Goal: Check status: Check status

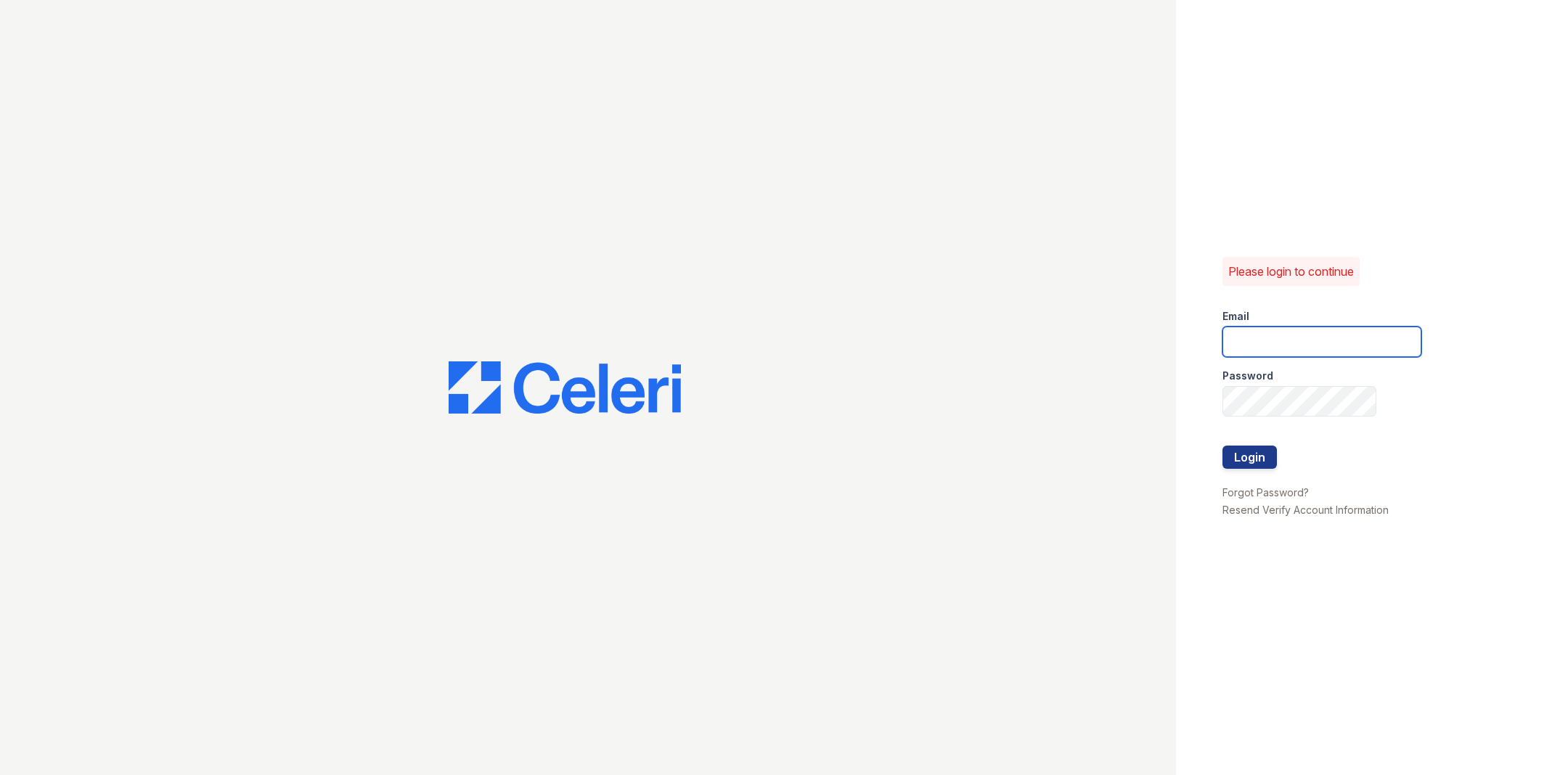
click at [1045, 338] on input "email" at bounding box center [1321, 342] width 199 height 30
type input "catherine@cobaltatl.com"
click at [1045, 446] on button "Login" at bounding box center [1249, 457] width 54 height 23
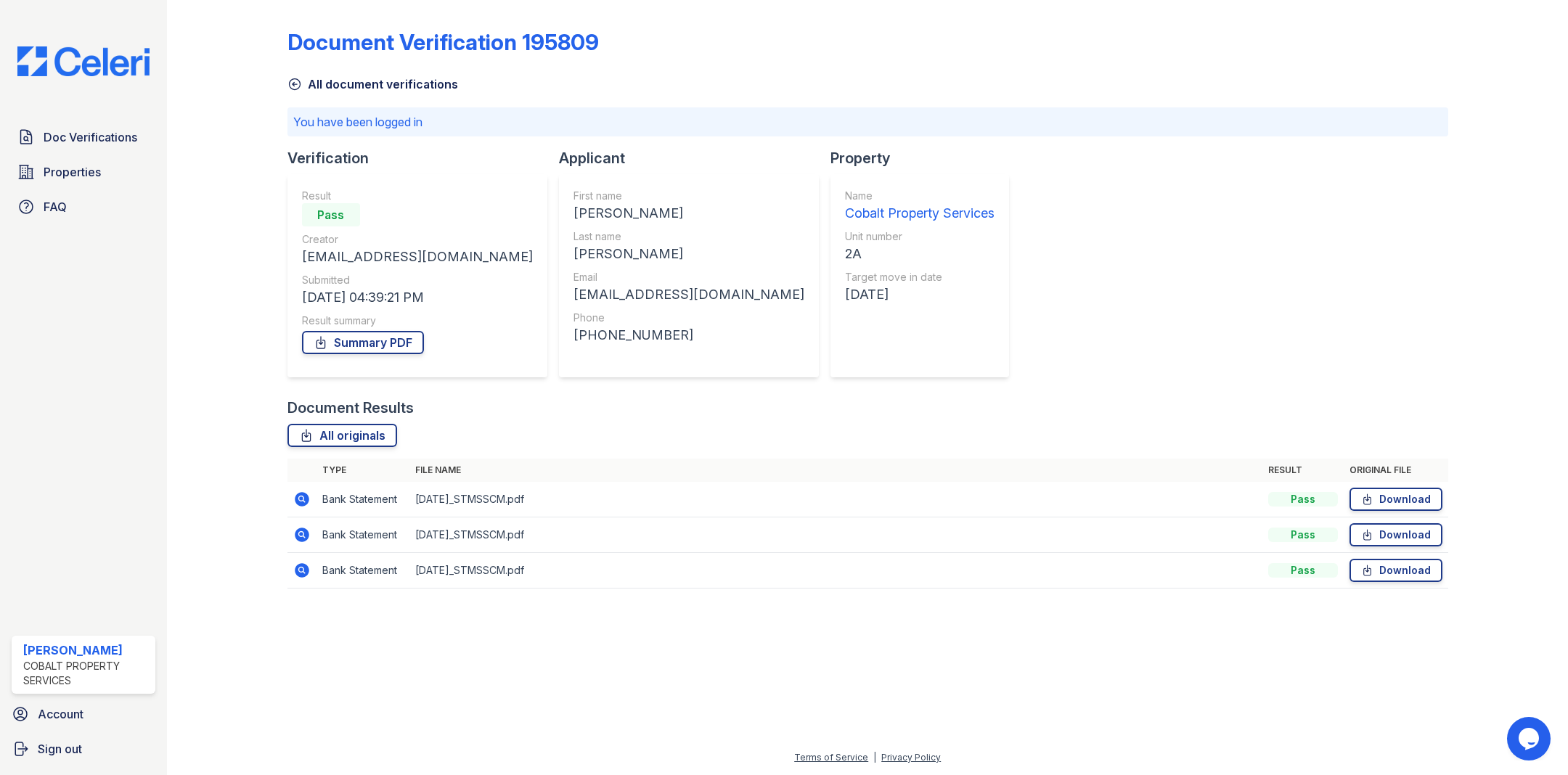
click at [296, 498] on icon at bounding box center [302, 499] width 15 height 15
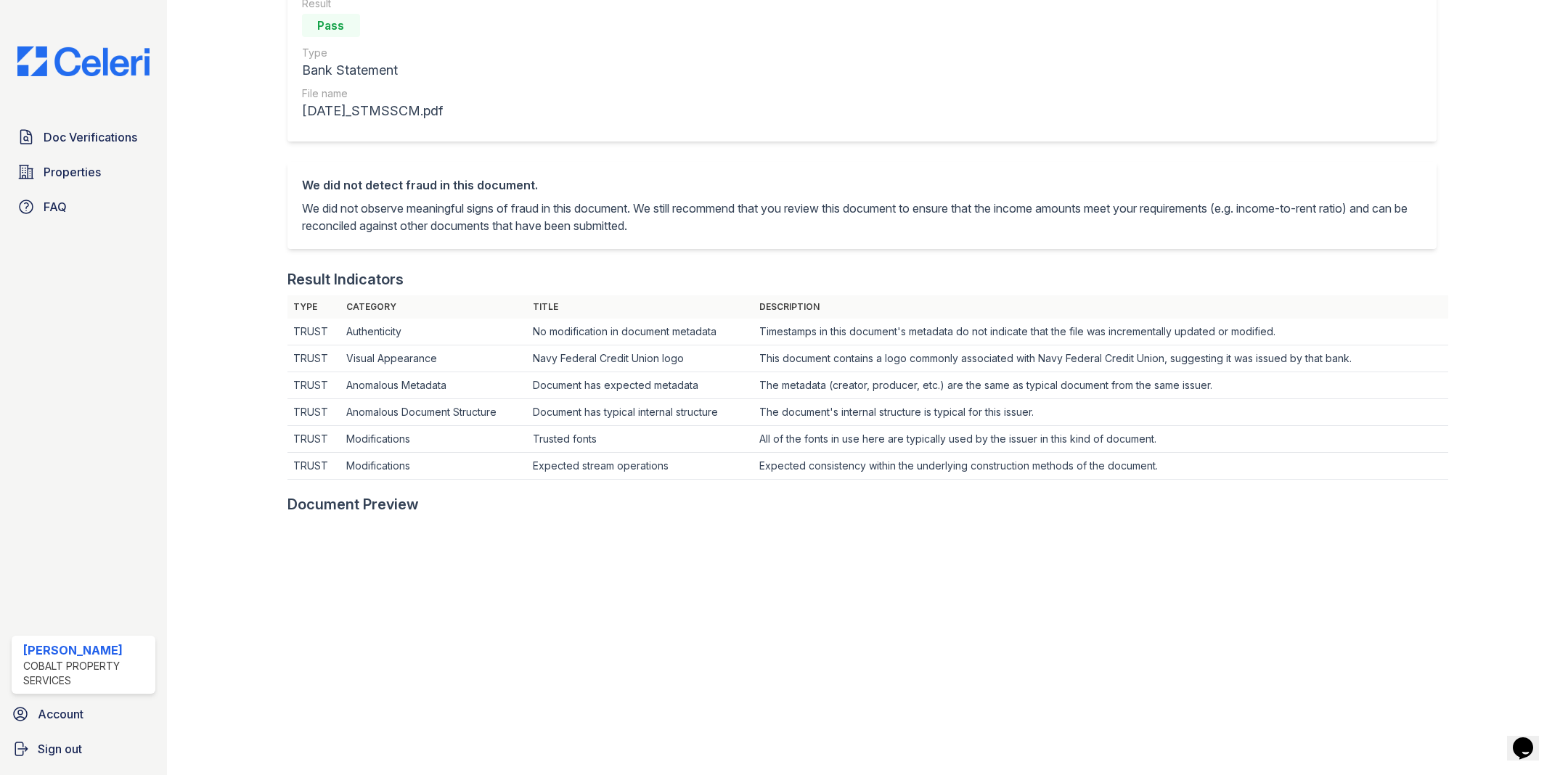
scroll to position [551, 0]
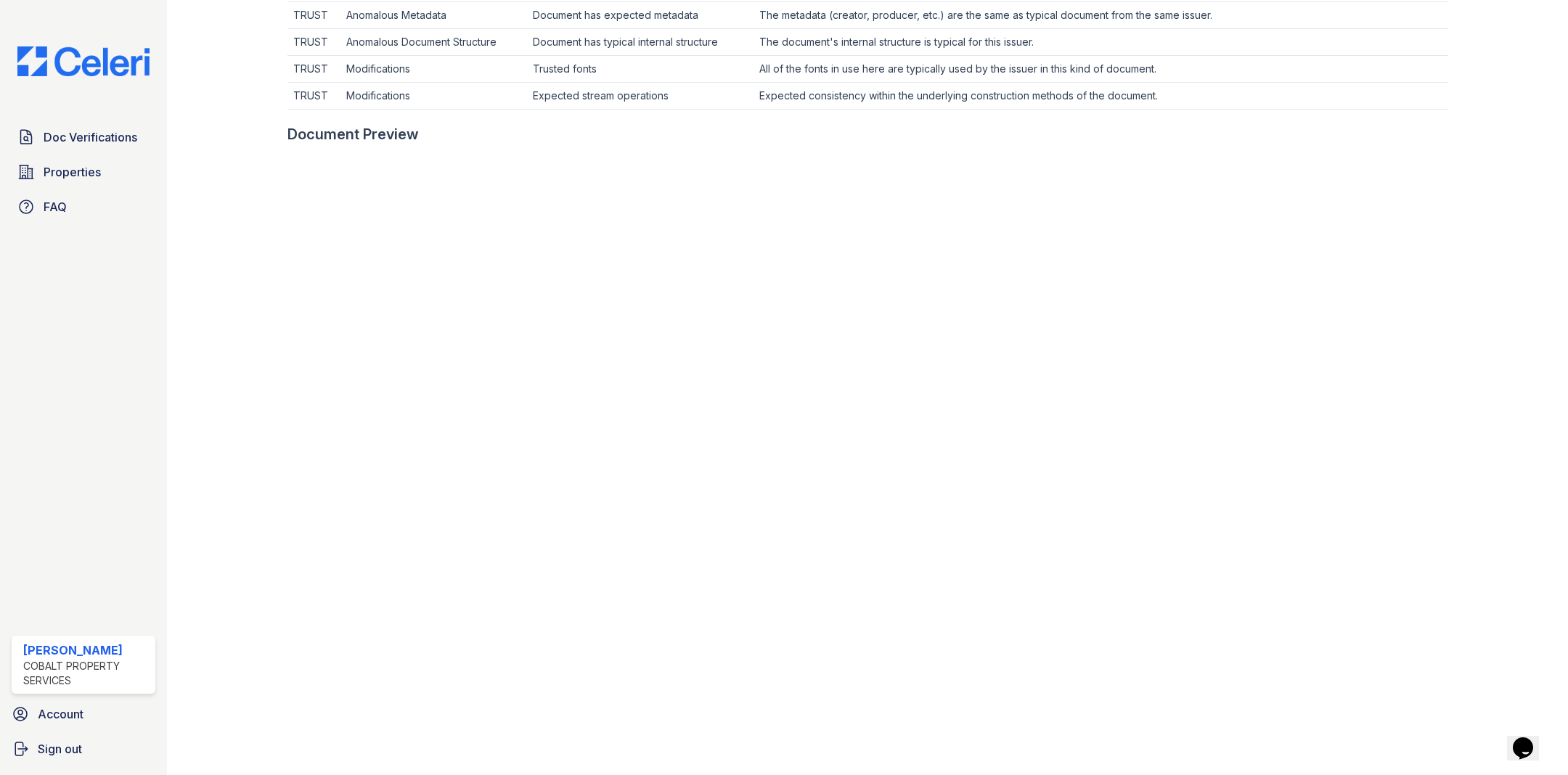
click at [474, 64] on td "Modifications" at bounding box center [433, 69] width 186 height 27
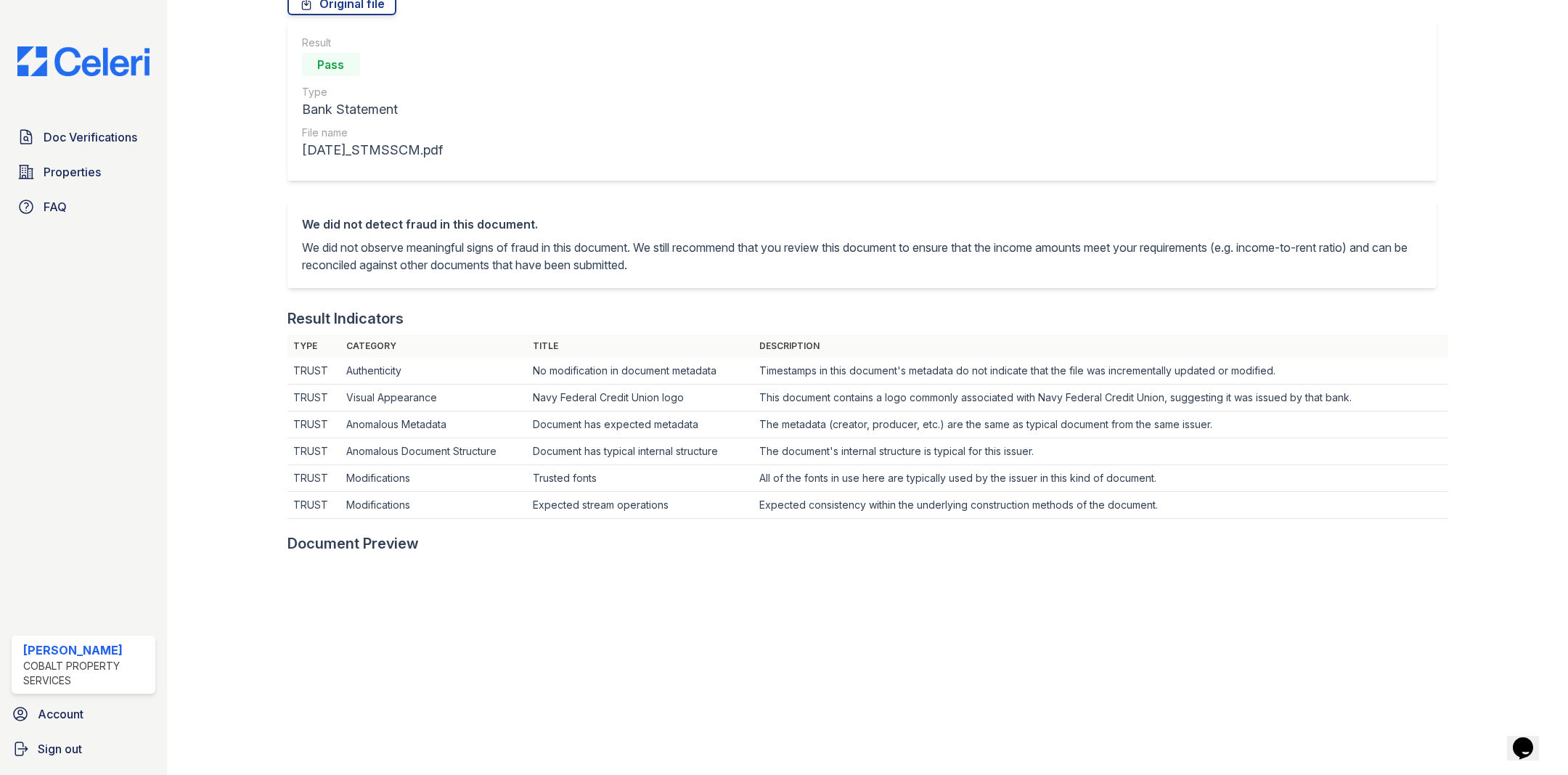
scroll to position [0, 0]
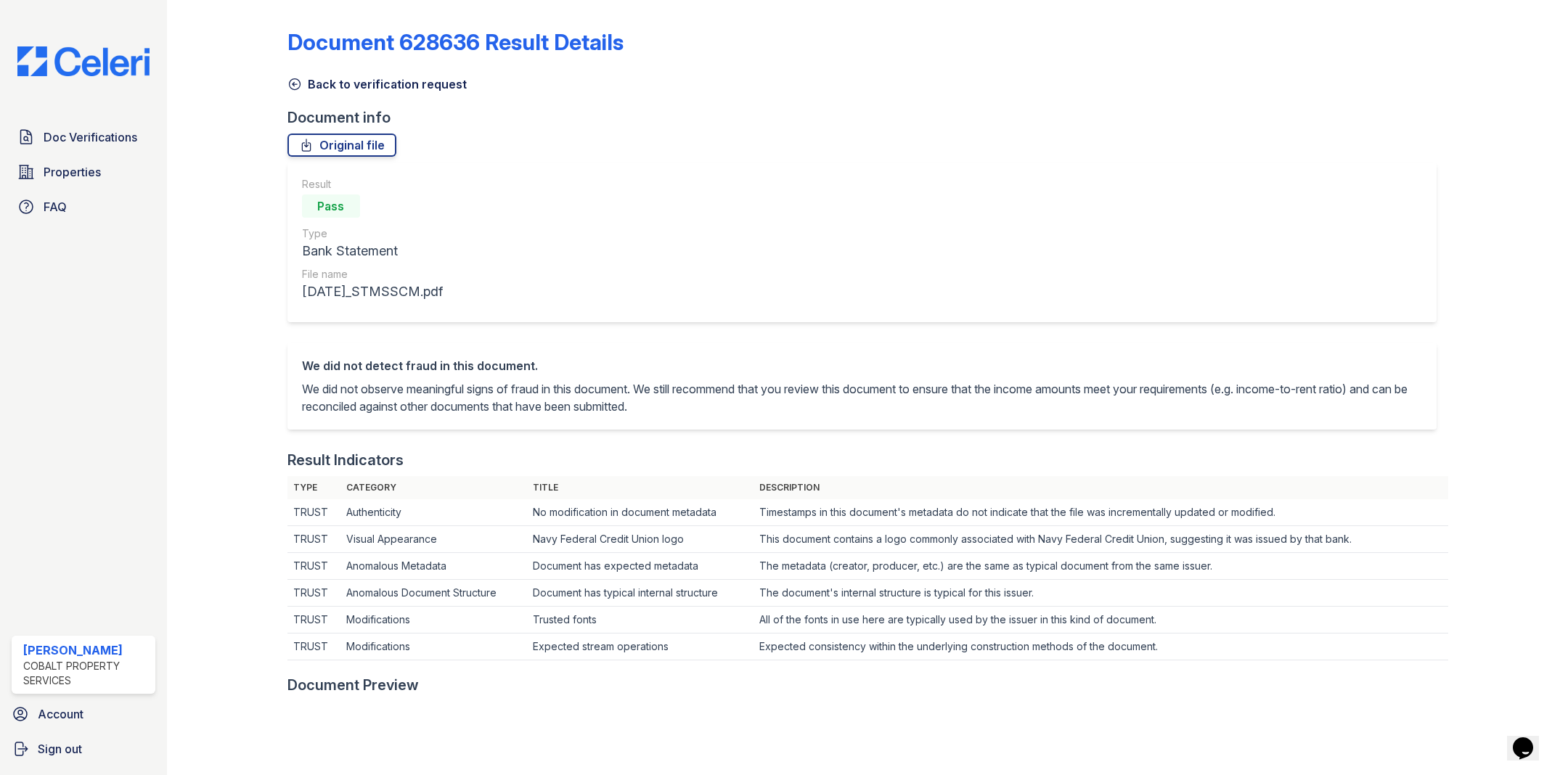
click at [291, 76] on link "Back to verification request" at bounding box center [377, 84] width 179 height 18
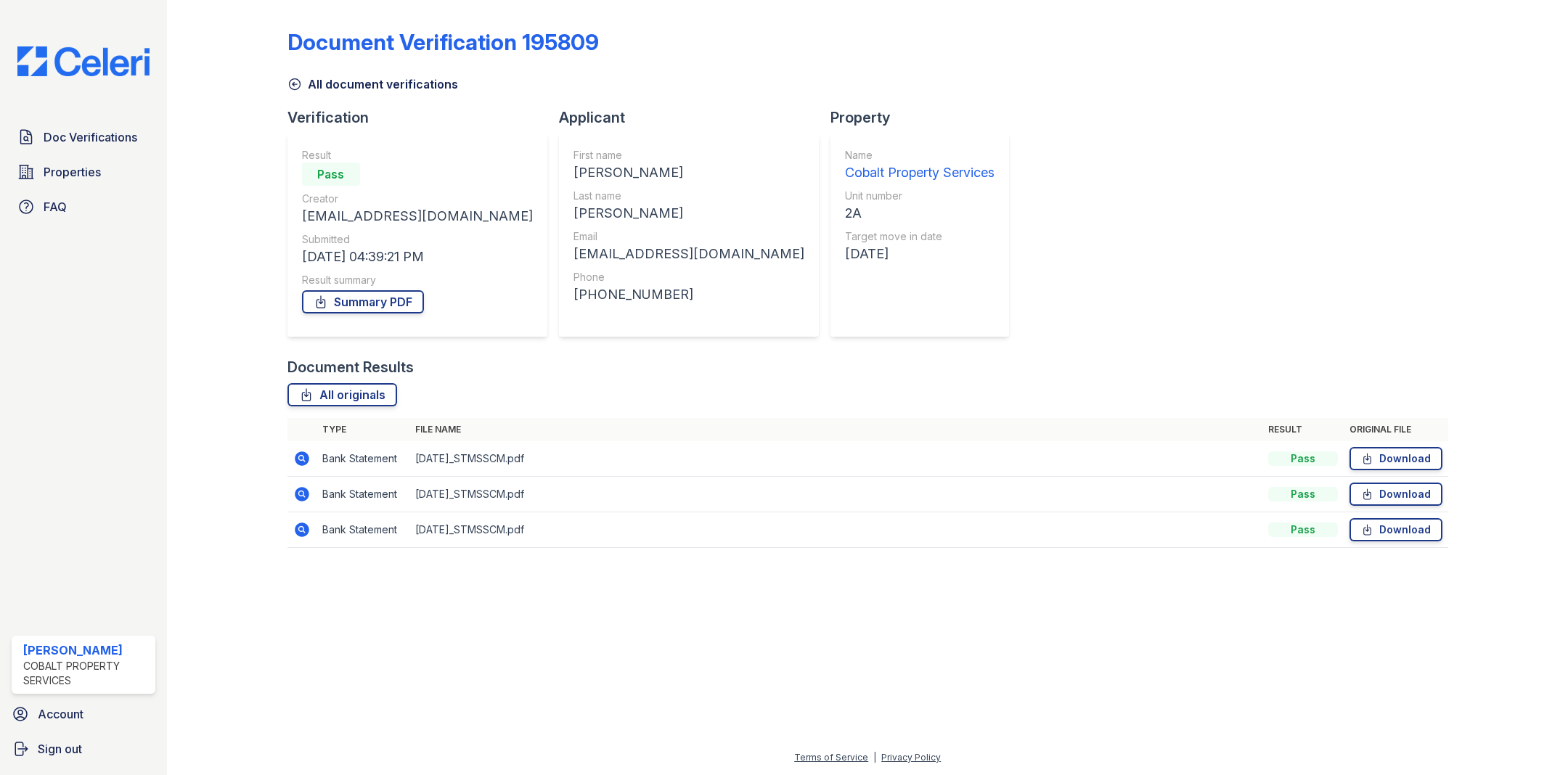
click at [299, 453] on icon at bounding box center [302, 458] width 15 height 15
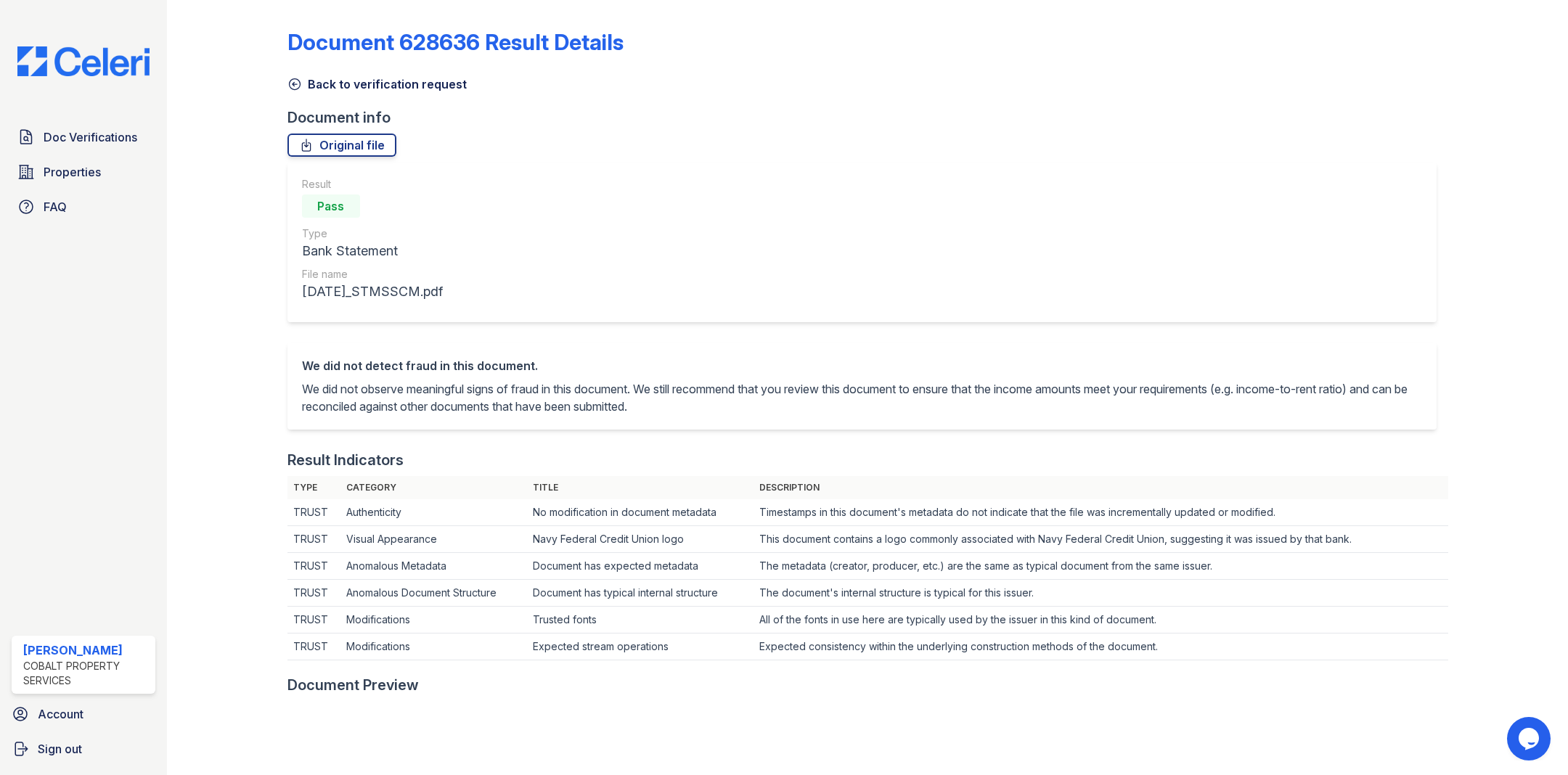
click at [295, 81] on icon at bounding box center [295, 84] width 15 height 15
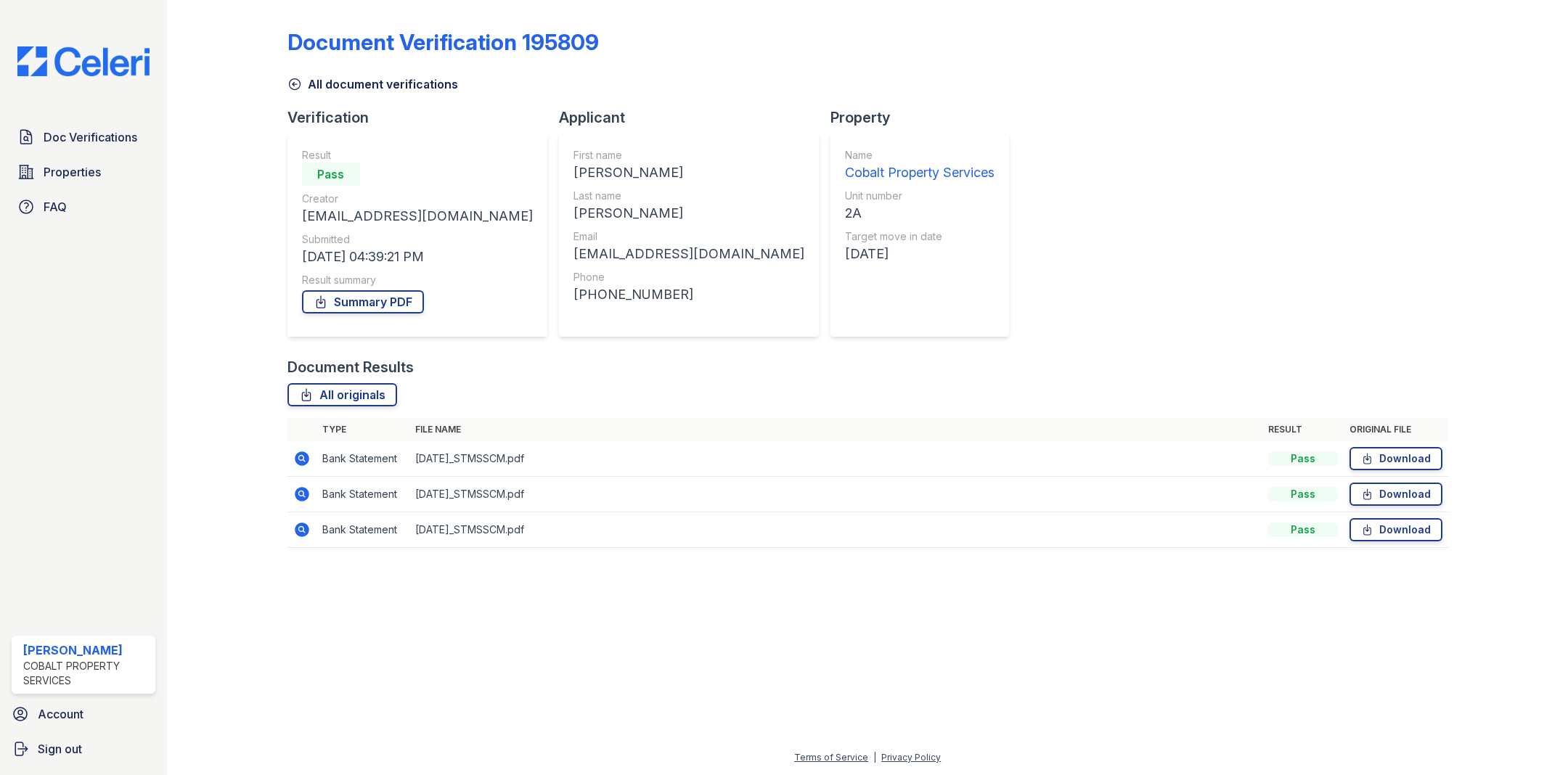
click at [305, 495] on icon at bounding box center [302, 494] width 15 height 15
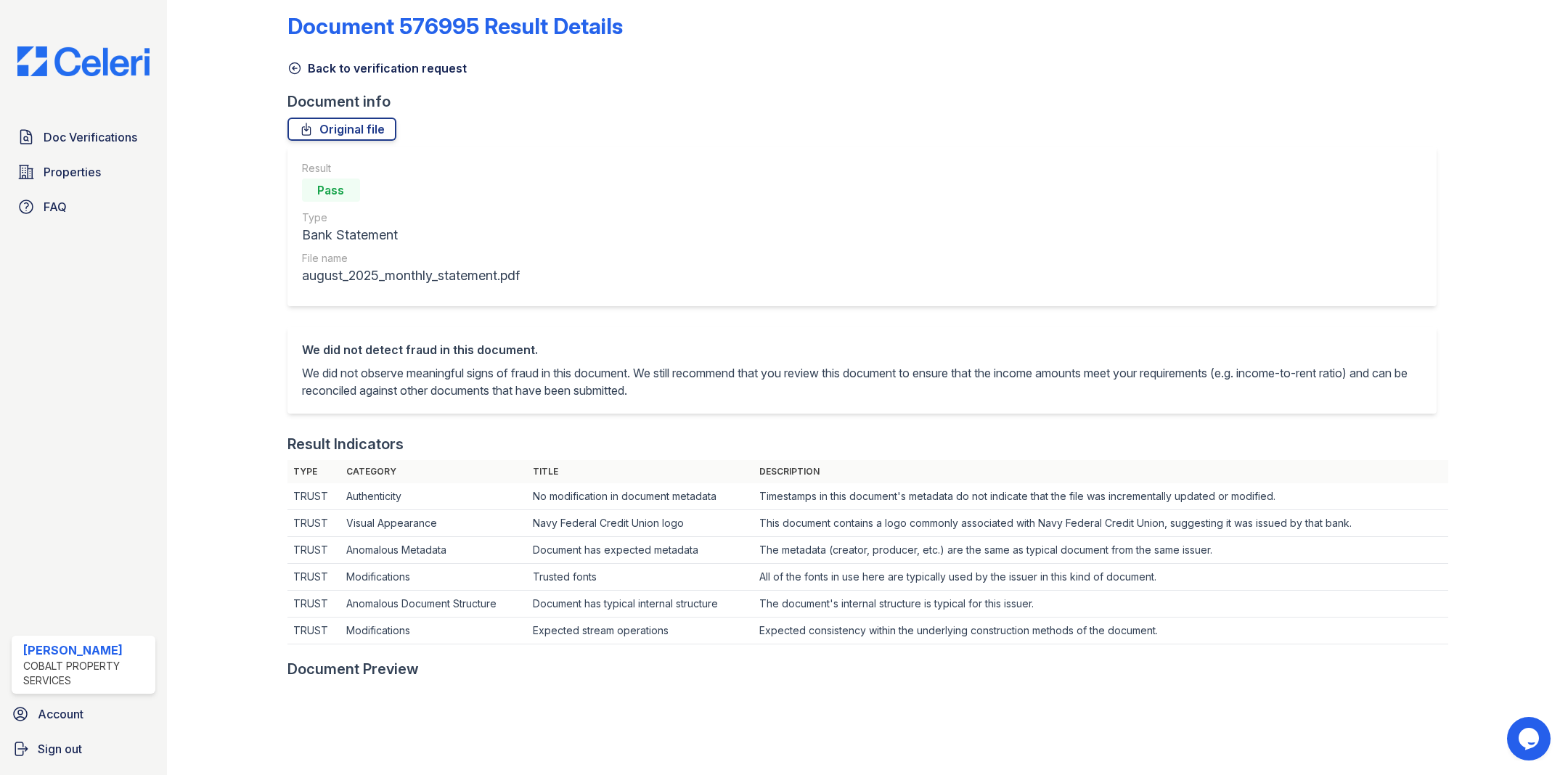
click at [75, 50] on img at bounding box center [84, 61] width 155 height 29
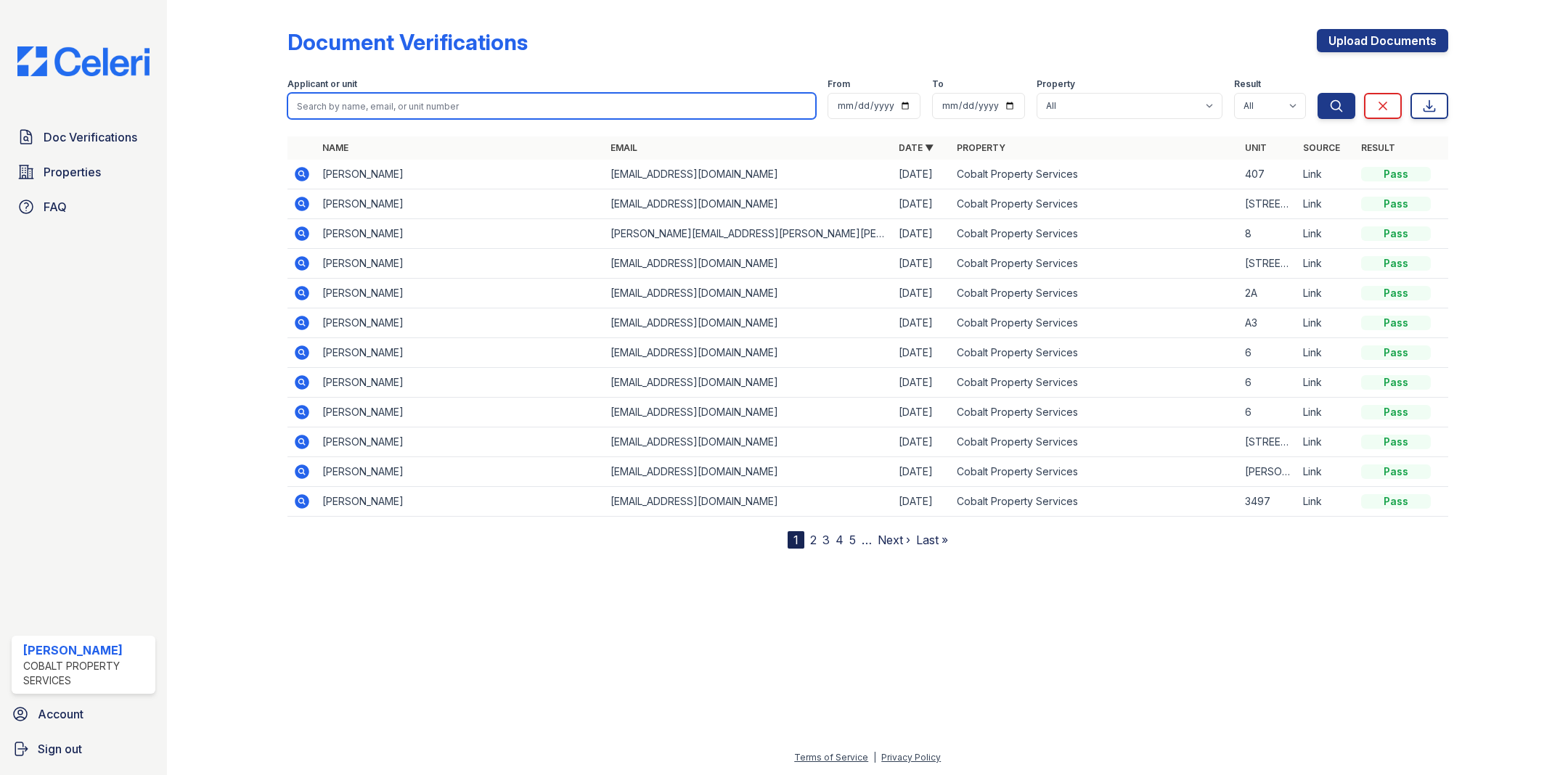
click at [353, 98] on input "search" at bounding box center [552, 106] width 529 height 26
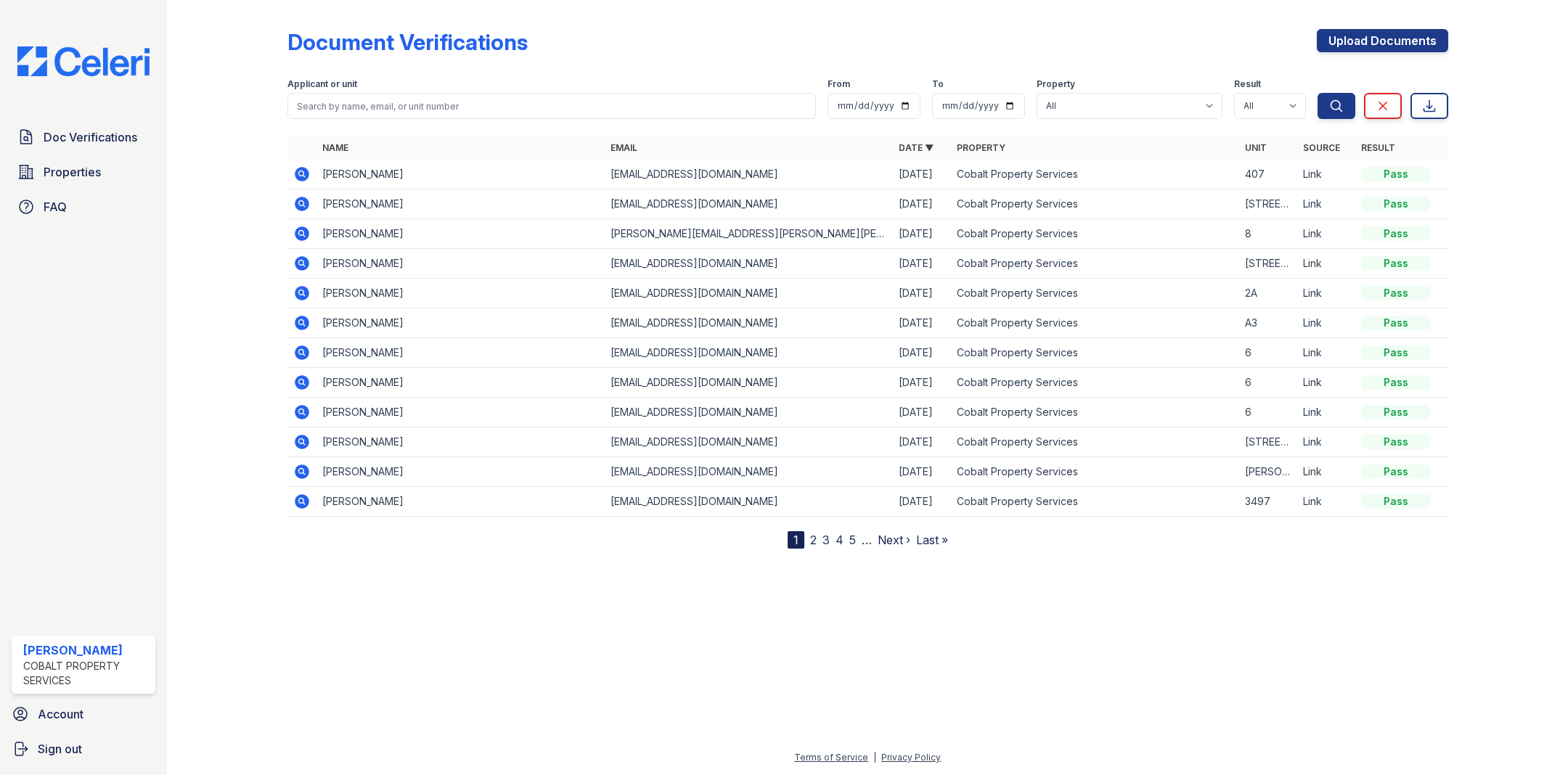
click at [301, 494] on icon at bounding box center [302, 501] width 15 height 15
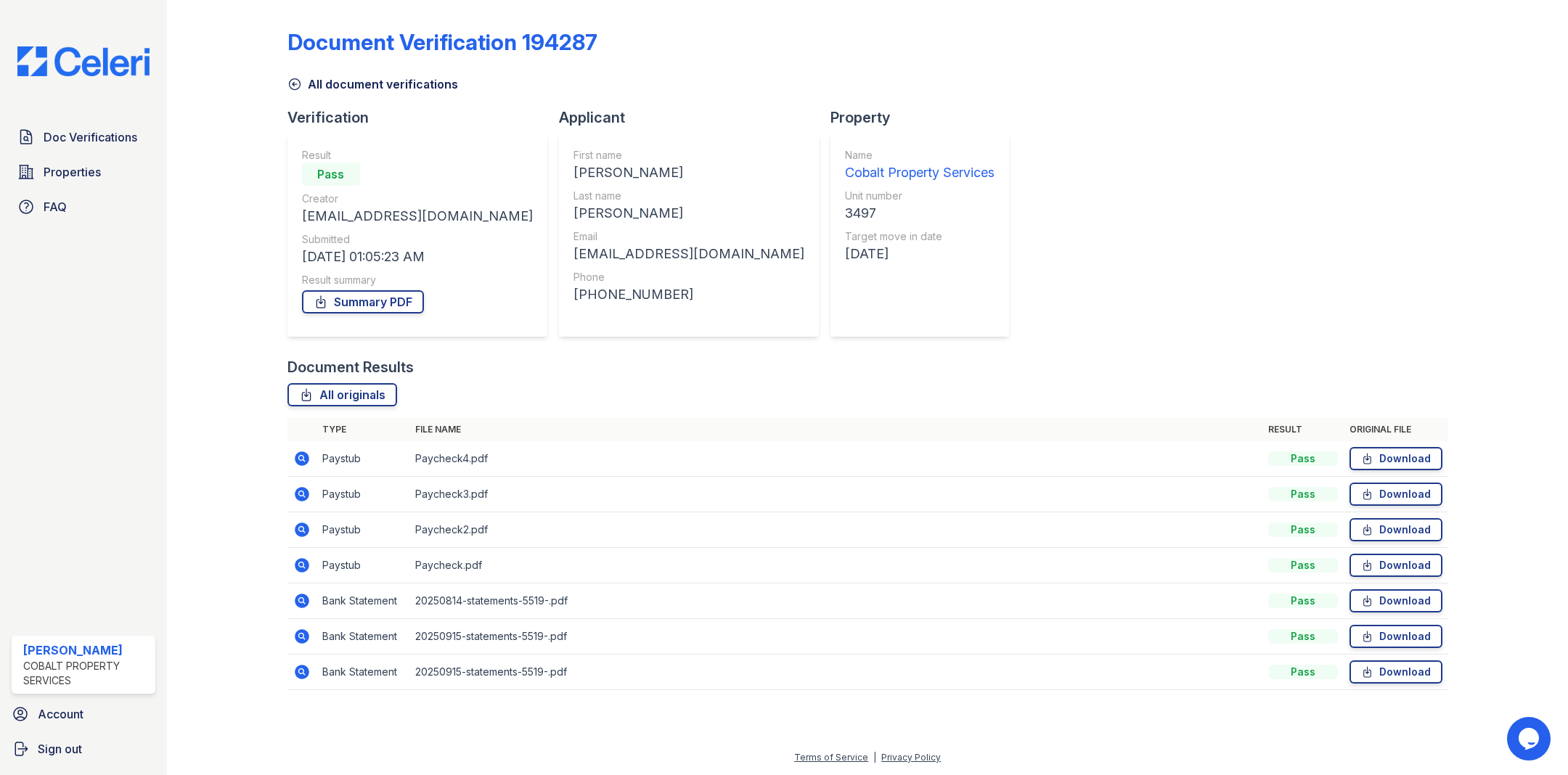
click at [304, 565] on icon at bounding box center [302, 565] width 15 height 15
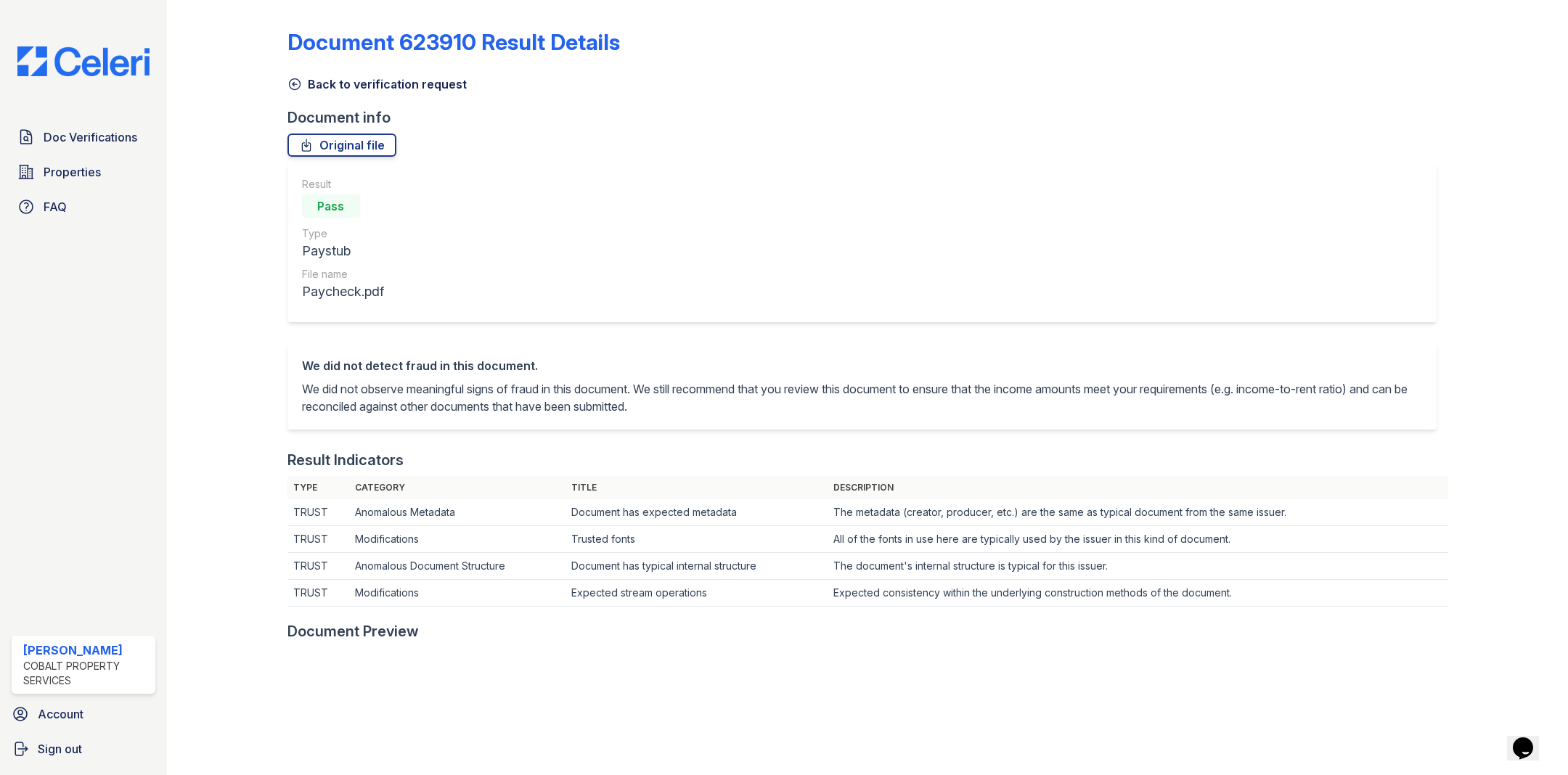
click at [293, 80] on icon at bounding box center [295, 84] width 15 height 15
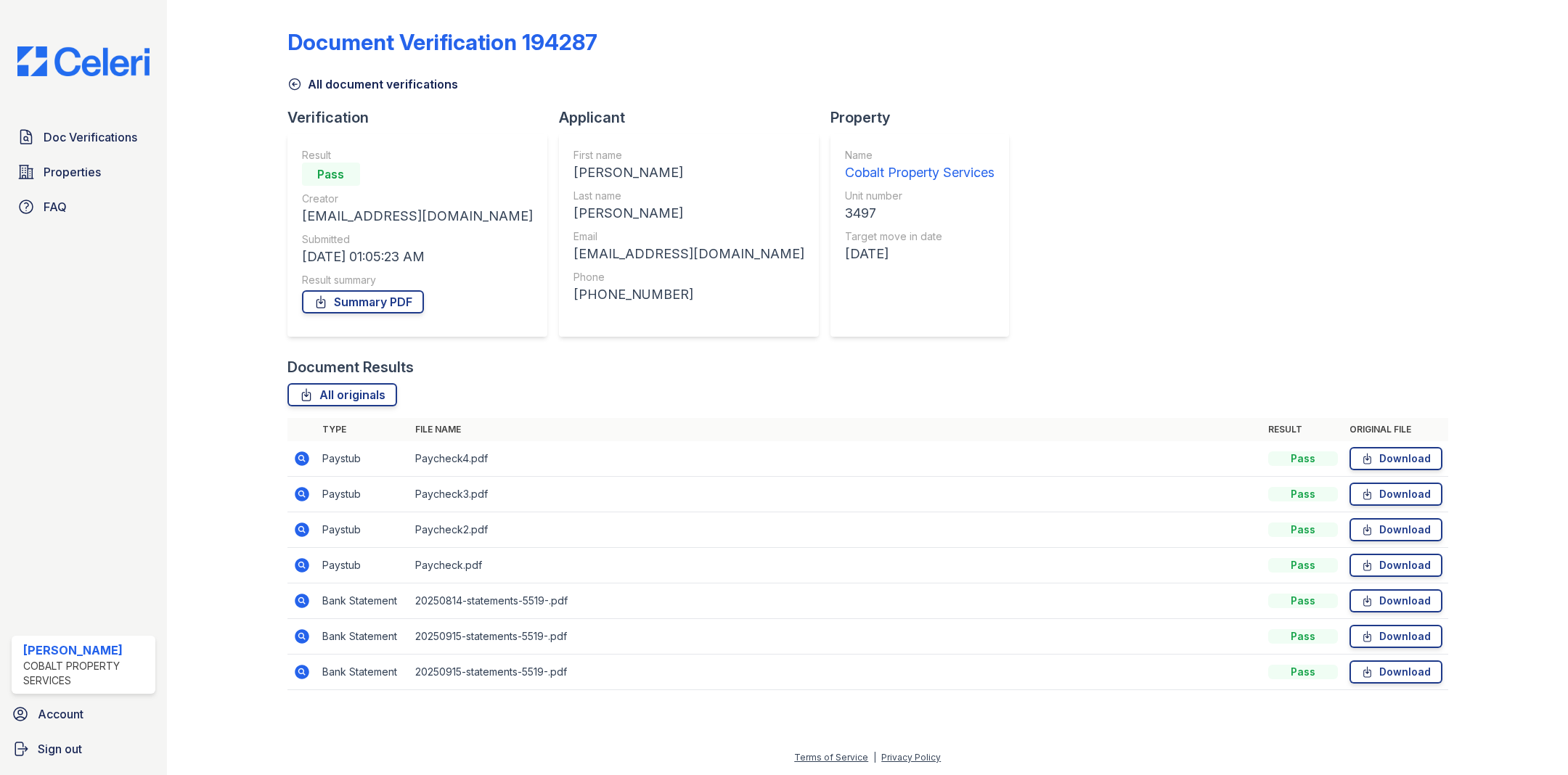
click at [303, 600] on icon at bounding box center [302, 600] width 18 height 18
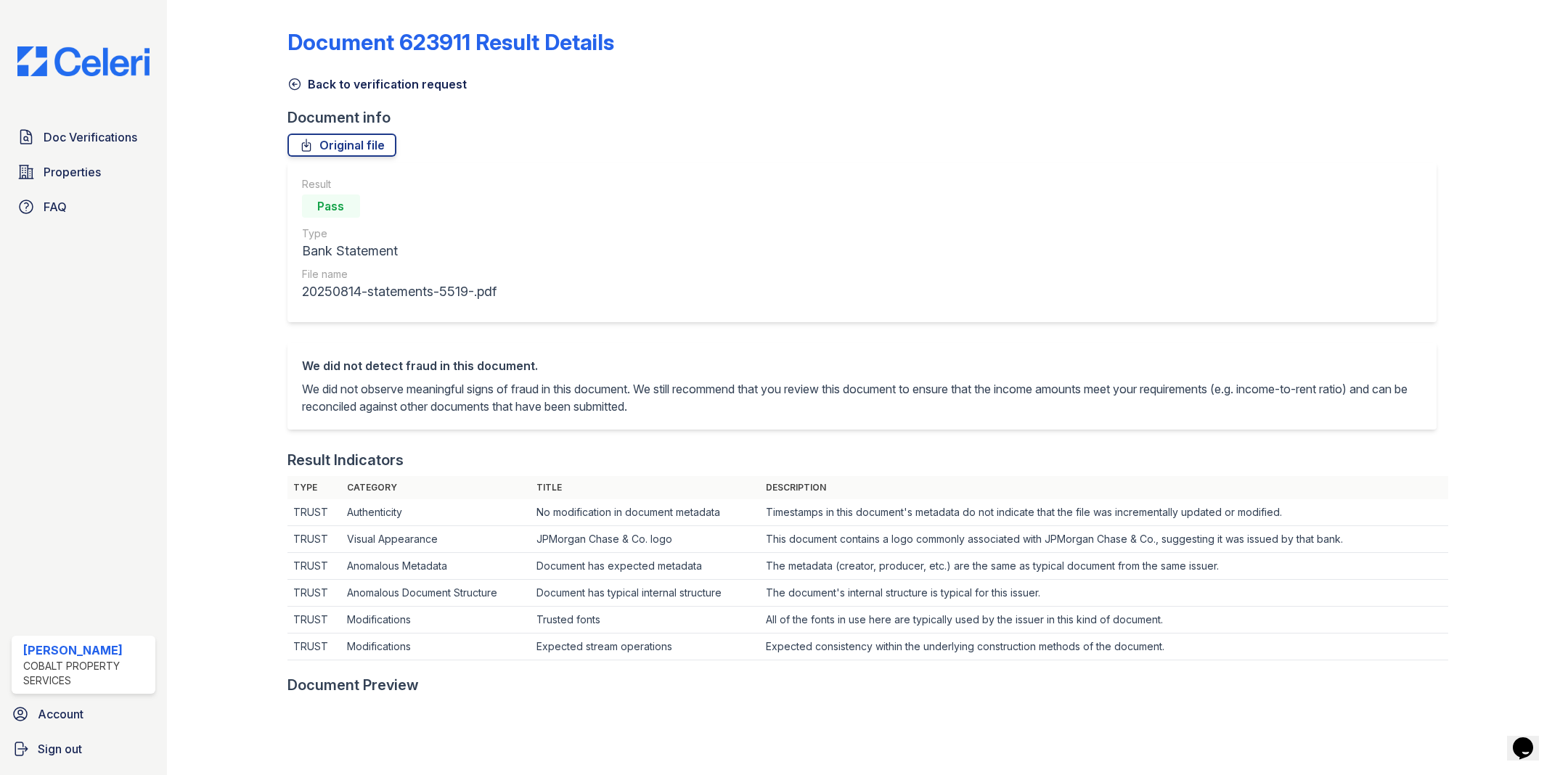
click at [288, 81] on icon at bounding box center [295, 84] width 15 height 15
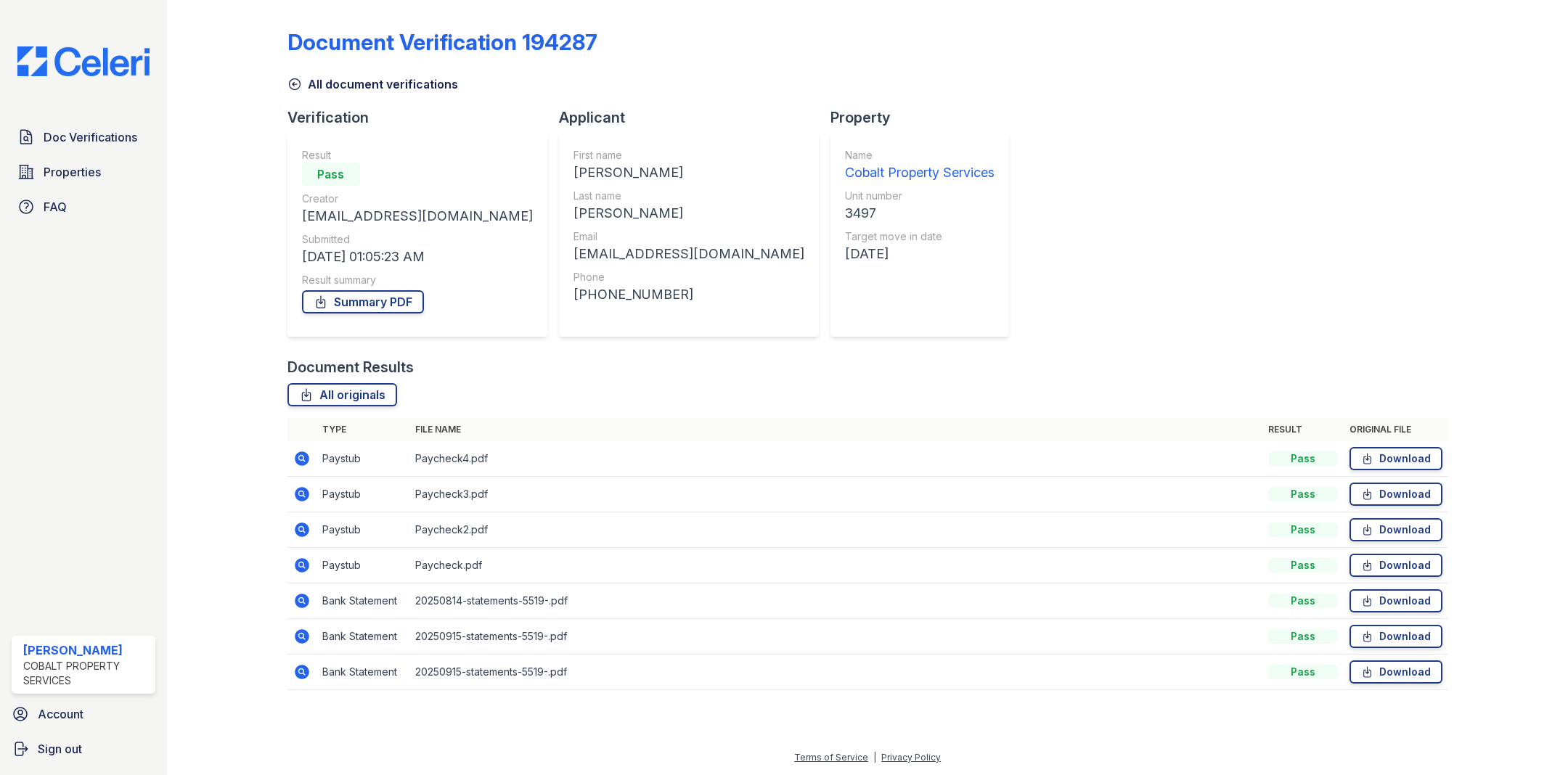
click at [293, 637] on icon at bounding box center [302, 636] width 18 height 18
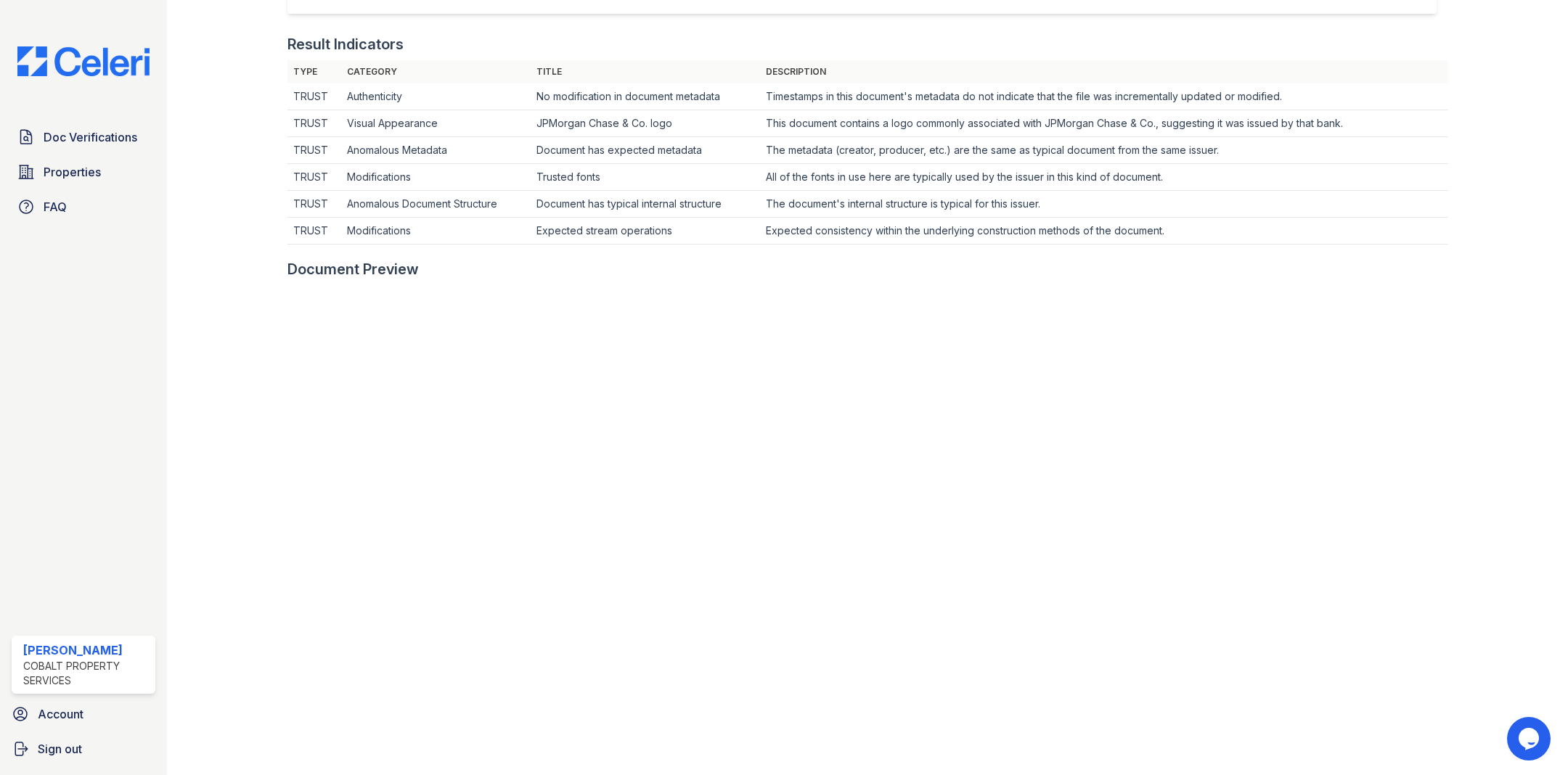
scroll to position [515, 0]
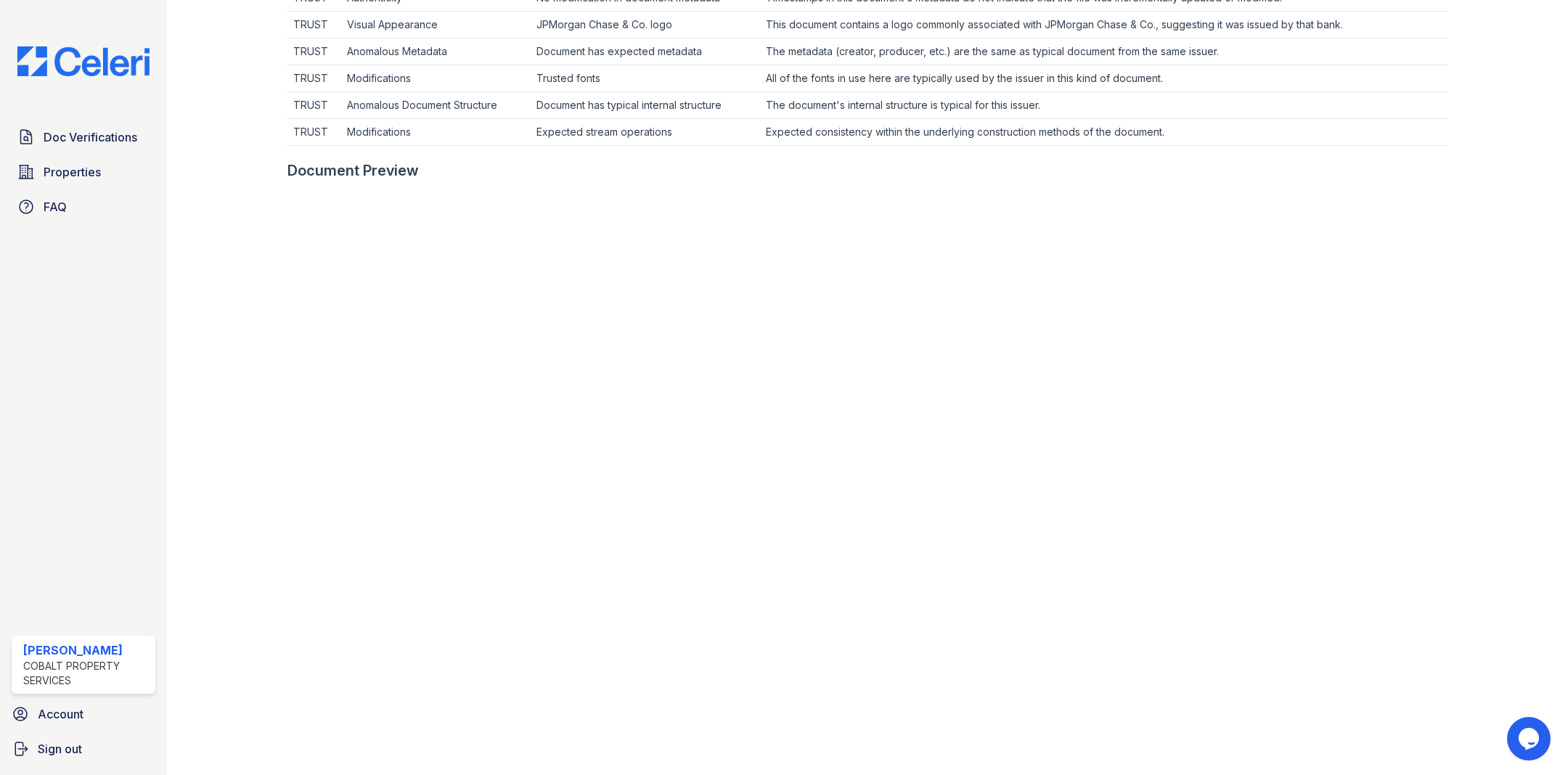
click at [1116, 96] on td "The document's internal structure is typical for this issuer." at bounding box center [1103, 105] width 687 height 27
click at [612, 59] on td "Document has expected metadata" at bounding box center [646, 52] width 230 height 27
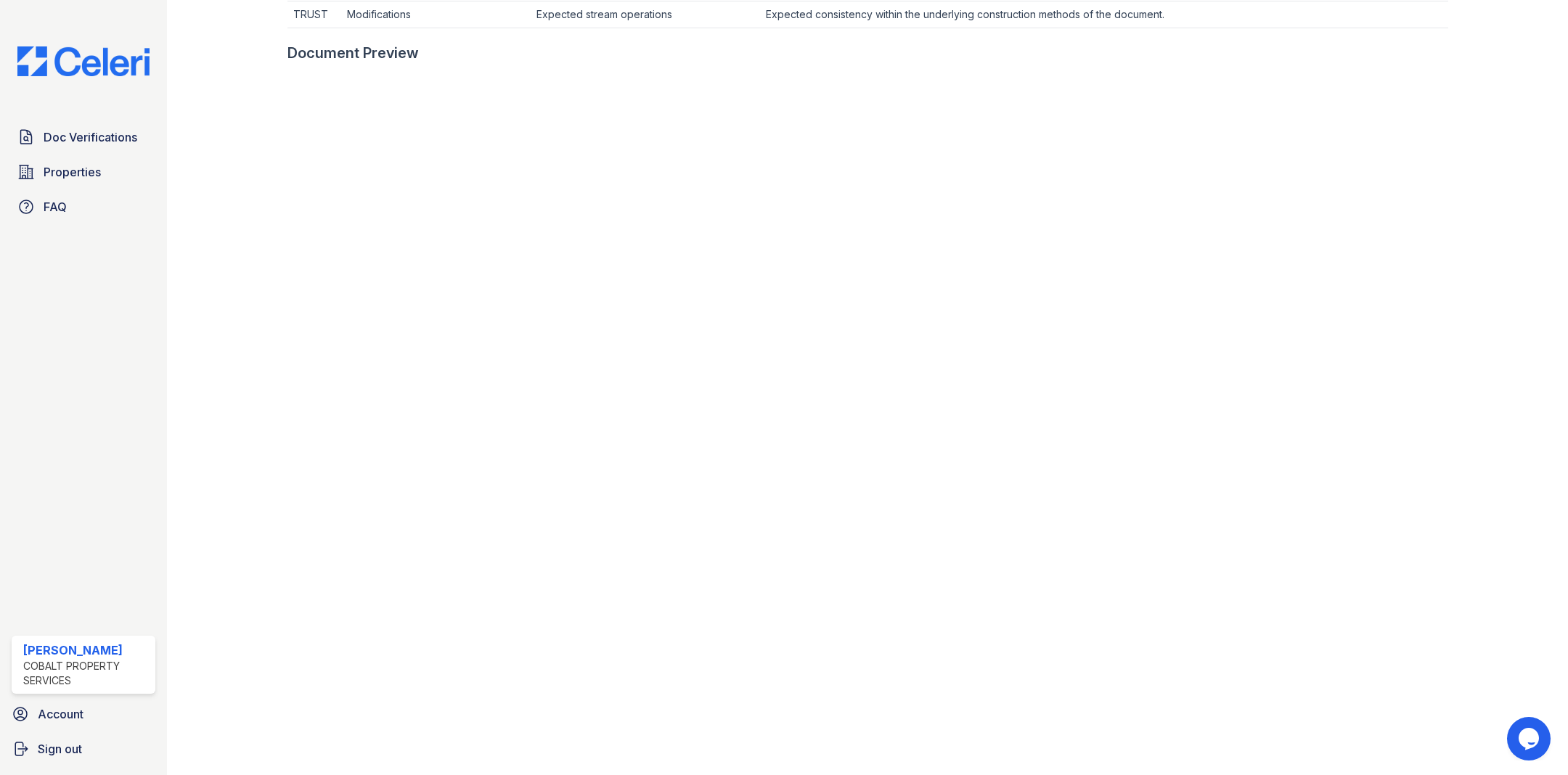
scroll to position [0, 0]
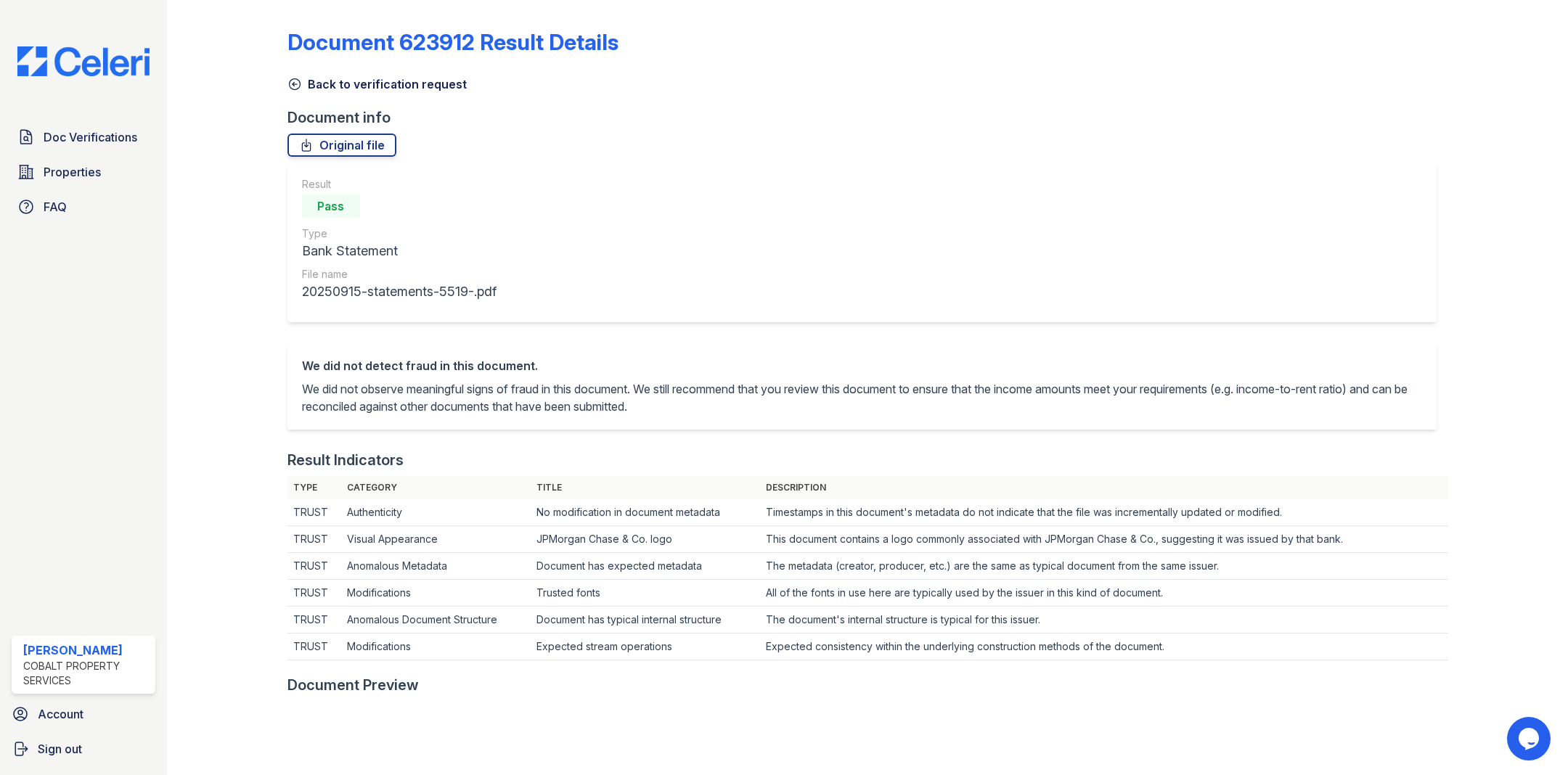
click at [298, 87] on icon at bounding box center [295, 84] width 15 height 15
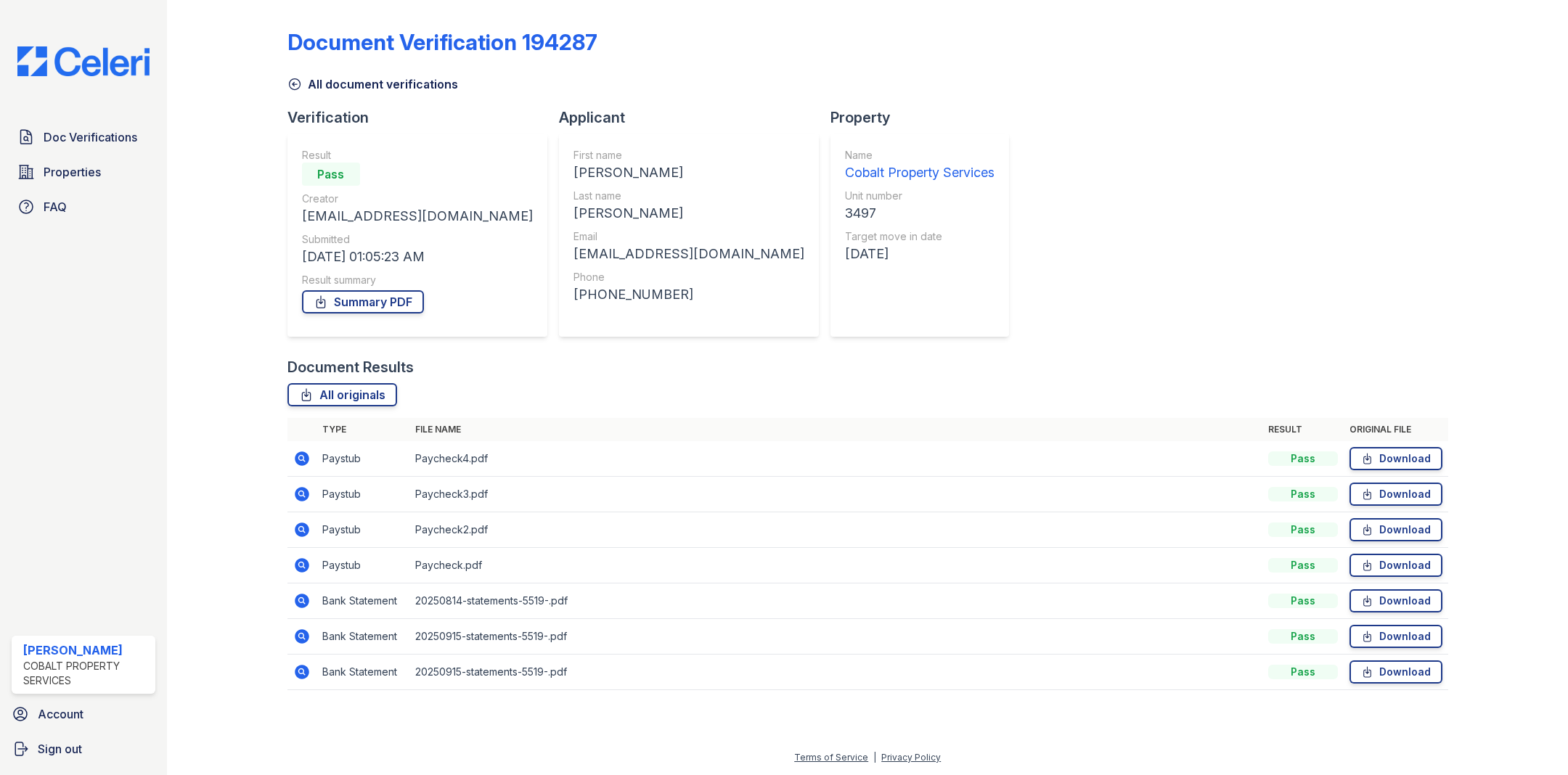
click at [300, 561] on icon at bounding box center [302, 565] width 18 height 18
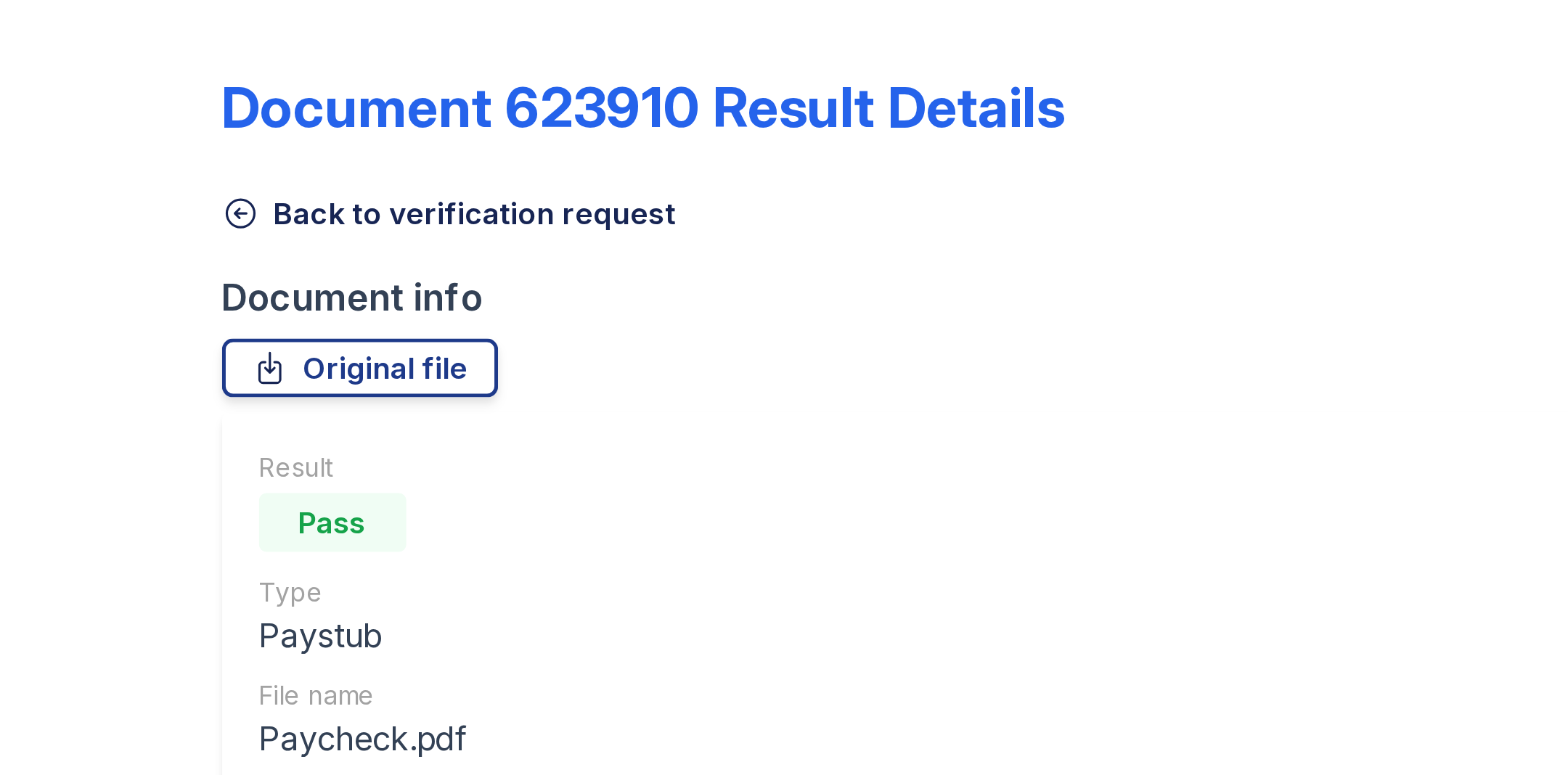
click at [297, 86] on icon at bounding box center [295, 84] width 15 height 15
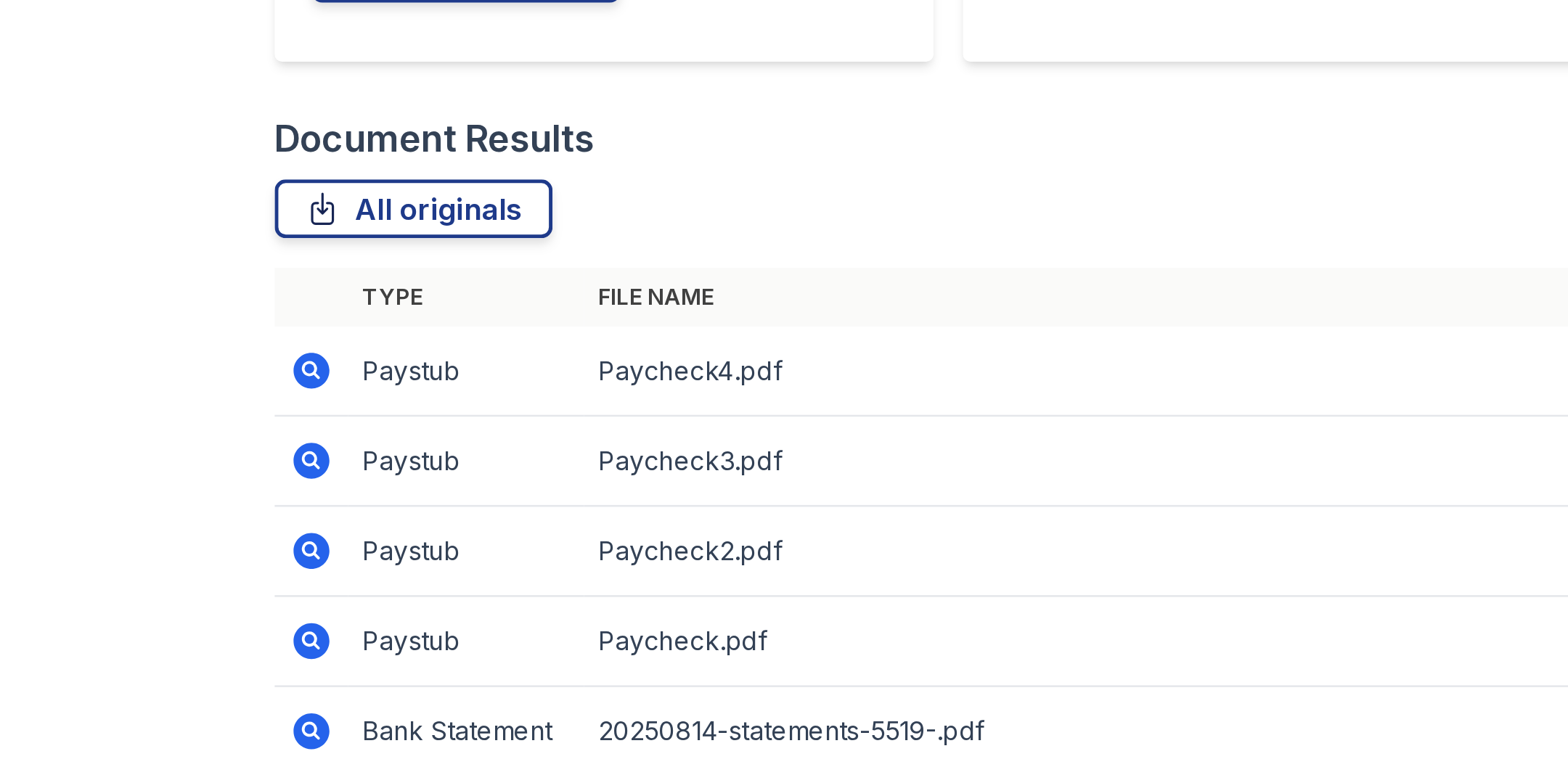
click at [300, 529] on icon at bounding box center [301, 529] width 4 height 4
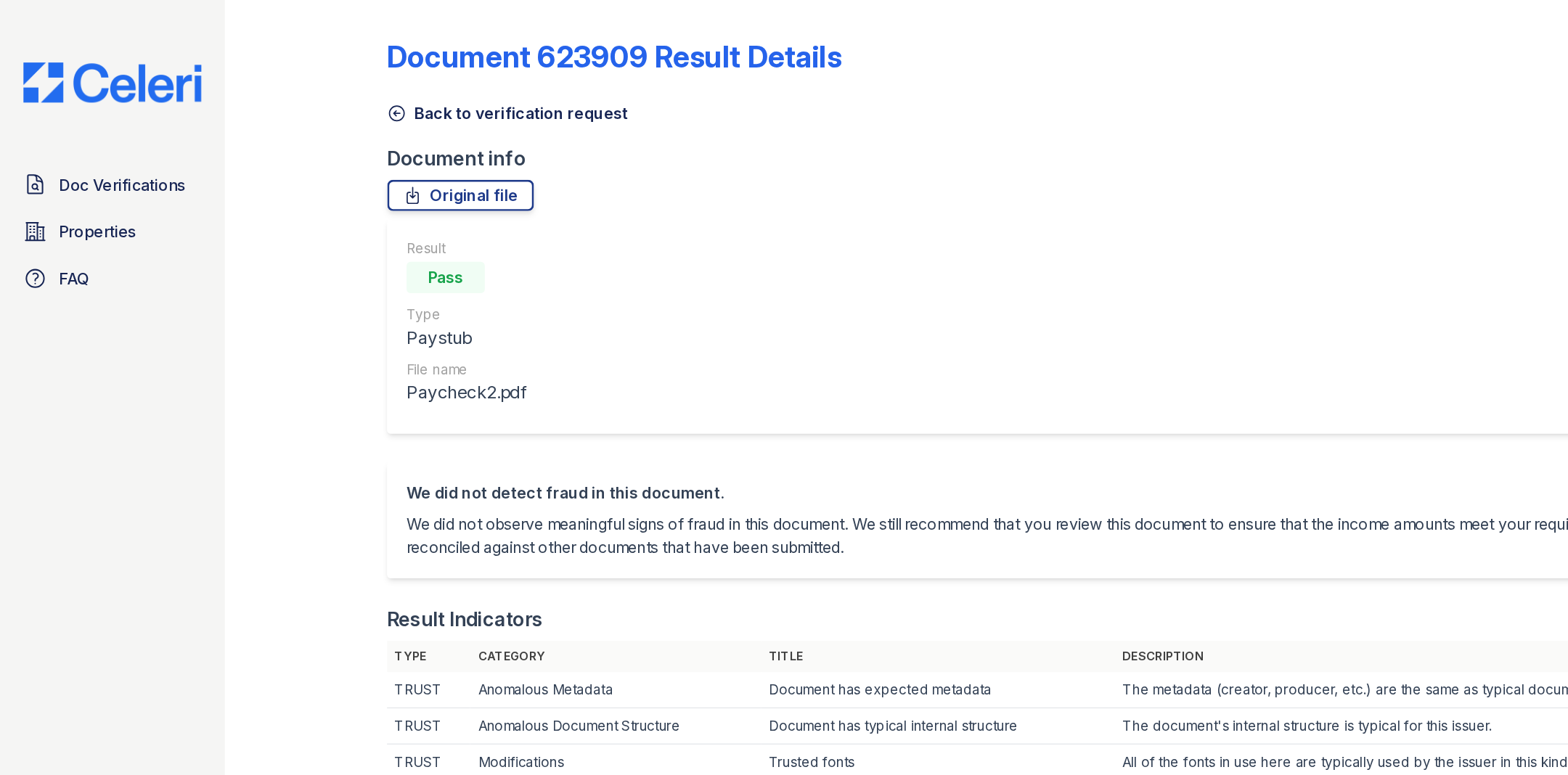
click at [296, 82] on icon at bounding box center [295, 84] width 15 height 15
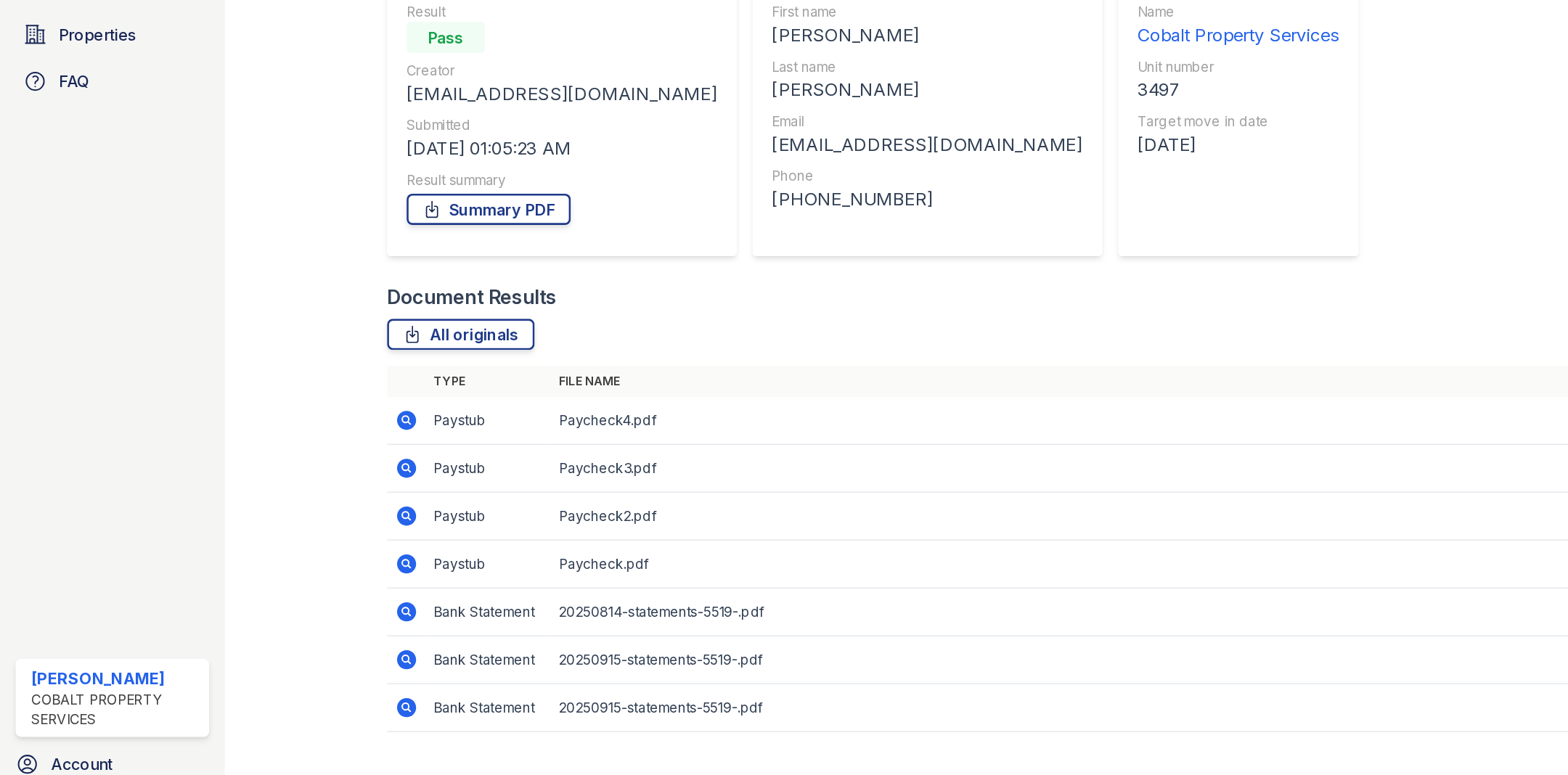
click at [303, 493] on icon at bounding box center [302, 494] width 15 height 15
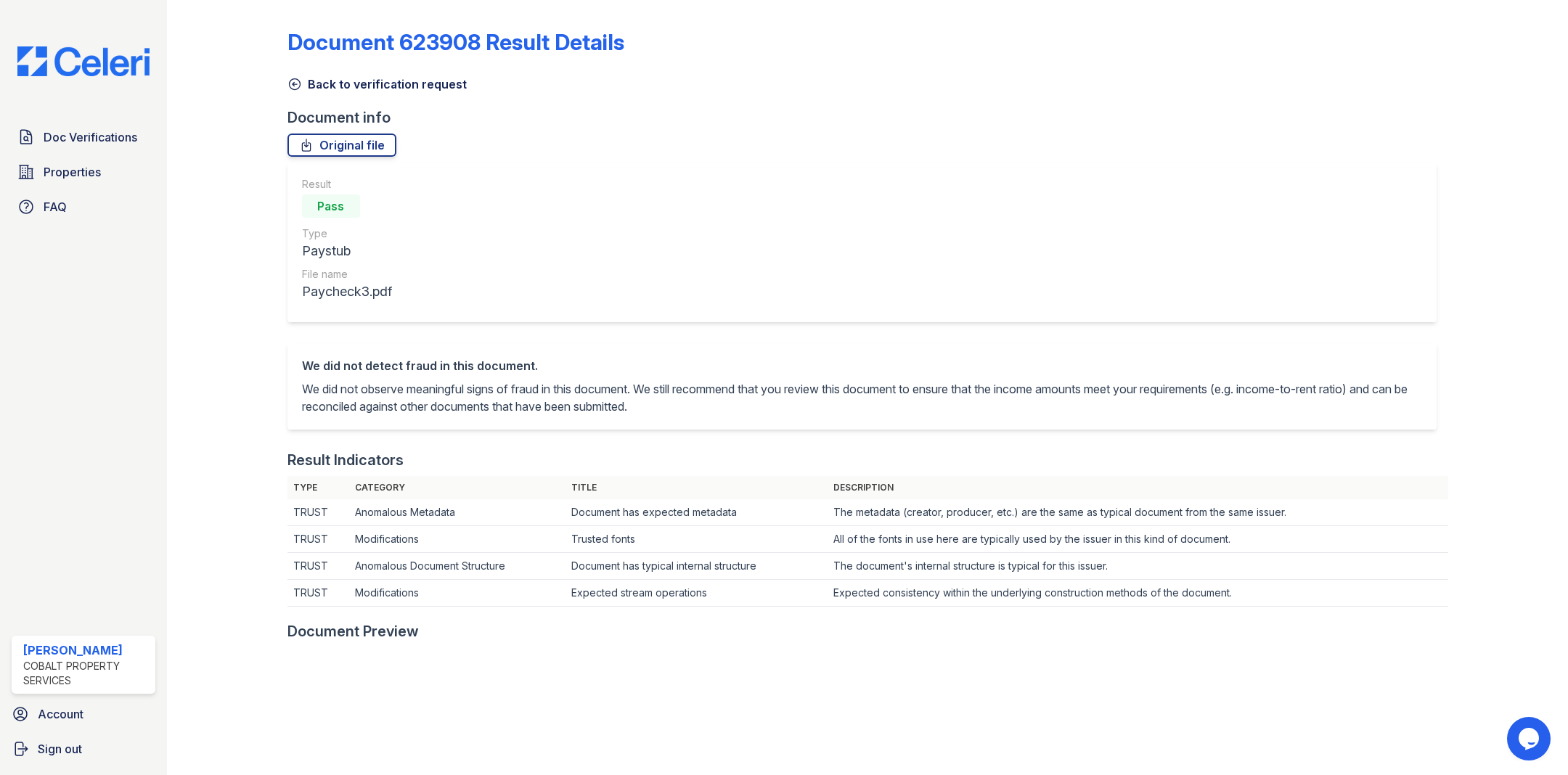
click at [297, 83] on icon at bounding box center [295, 84] width 15 height 15
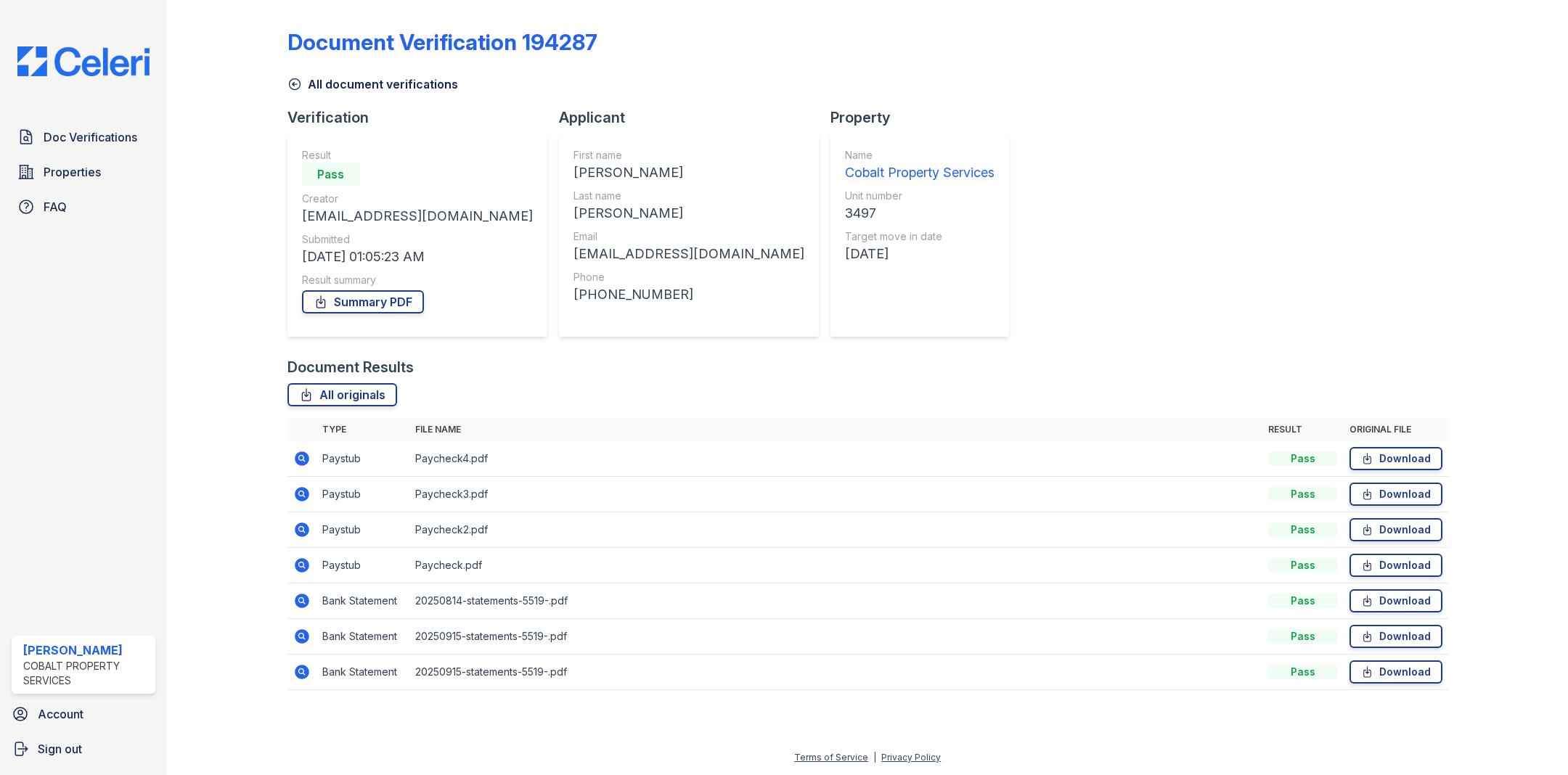
click at [300, 458] on icon at bounding box center [301, 457] width 4 height 4
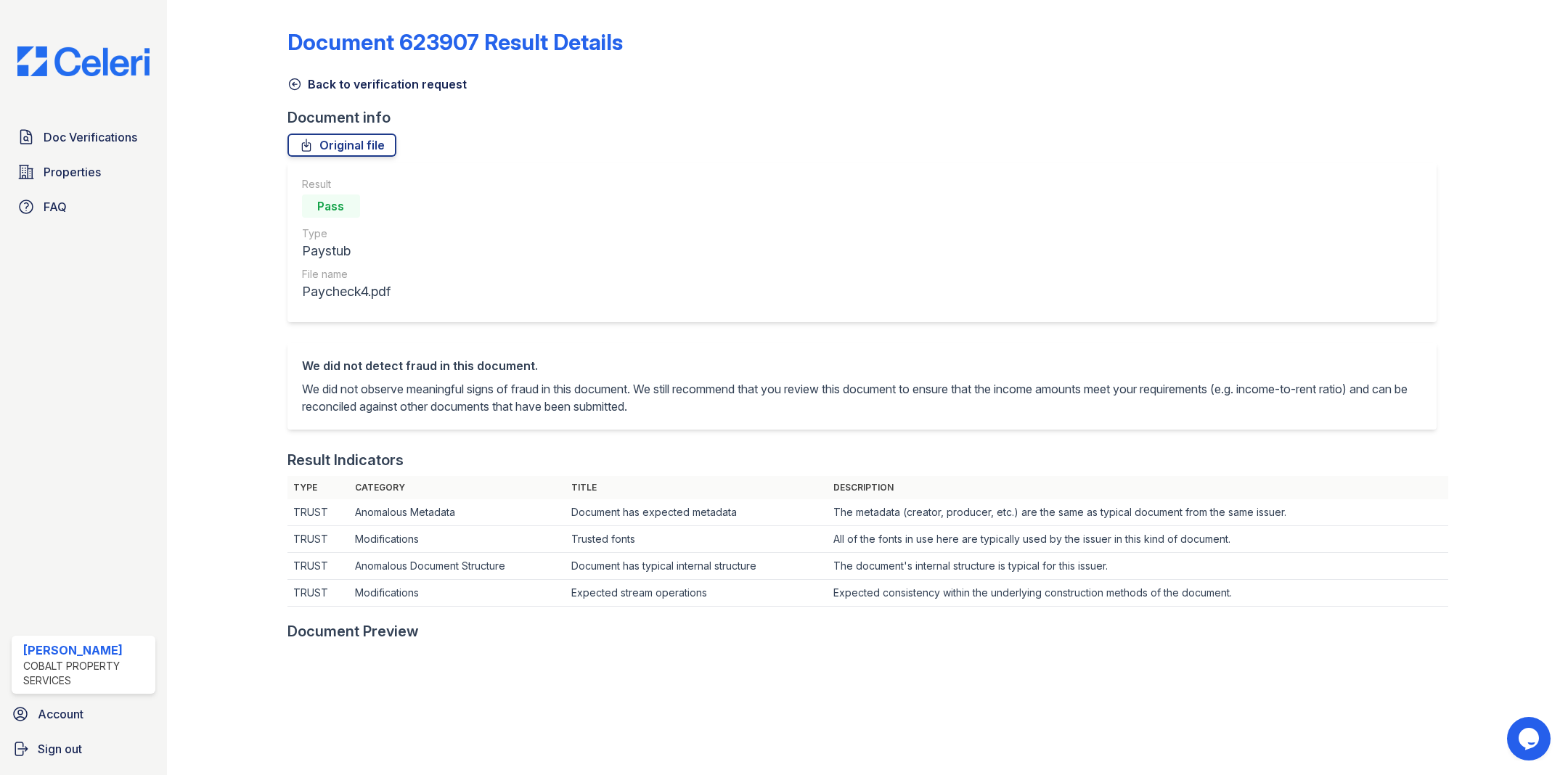
click at [298, 83] on icon at bounding box center [295, 84] width 15 height 15
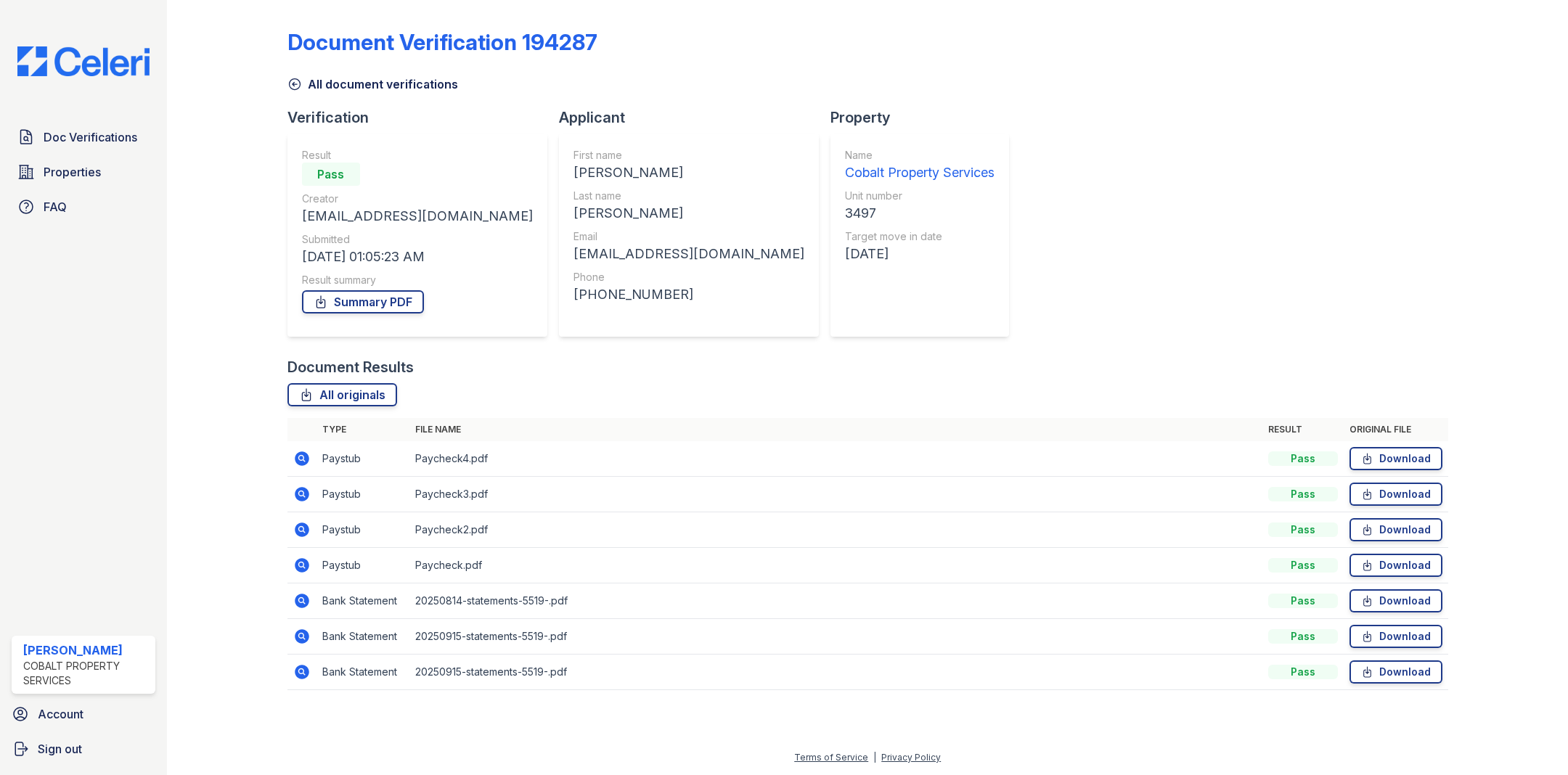
click at [303, 668] on icon at bounding box center [302, 671] width 18 height 18
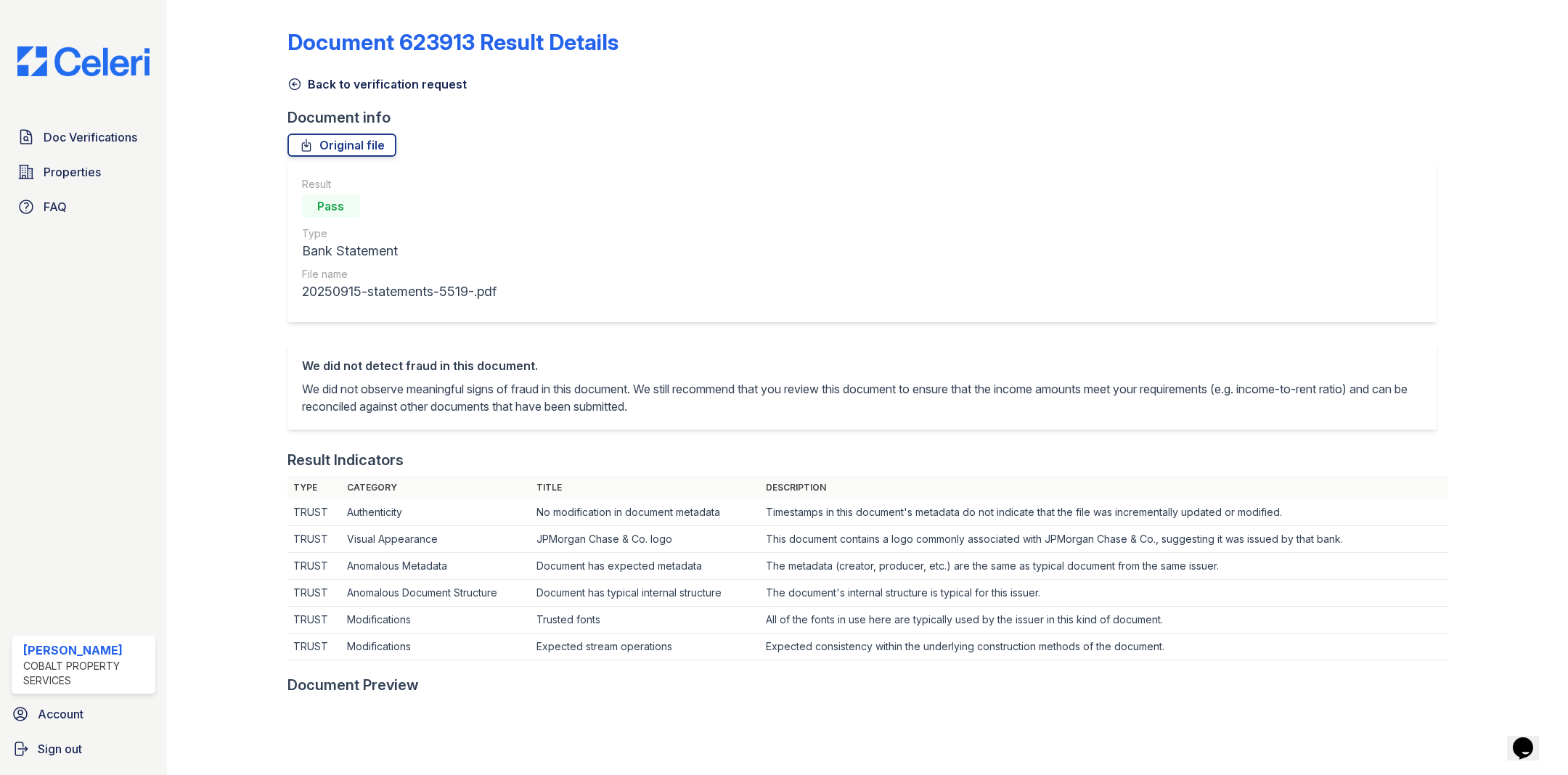
click at [299, 84] on icon at bounding box center [295, 84] width 11 height 11
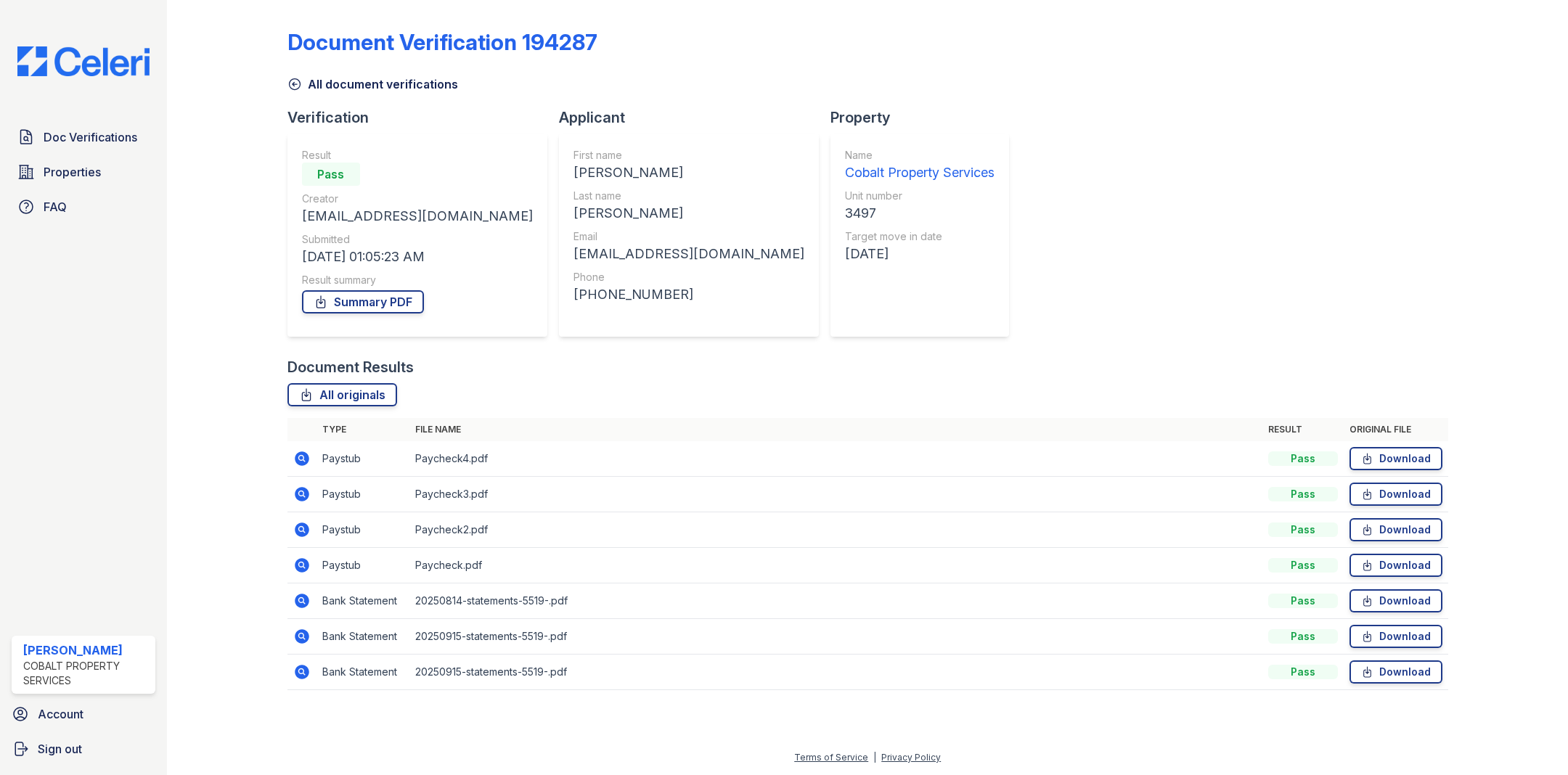
click at [298, 627] on icon at bounding box center [302, 636] width 18 height 18
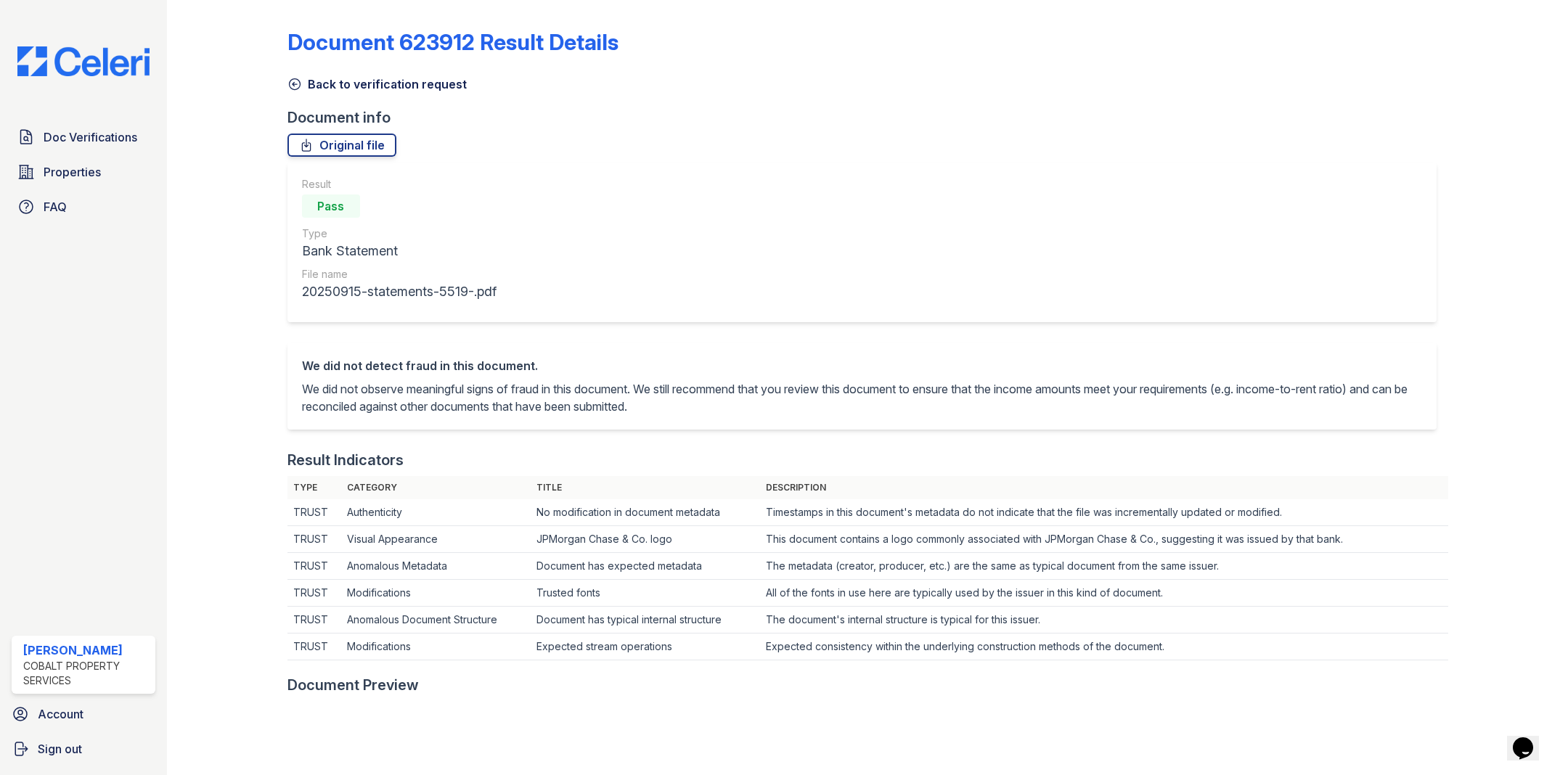
click at [299, 82] on icon at bounding box center [295, 84] width 11 height 11
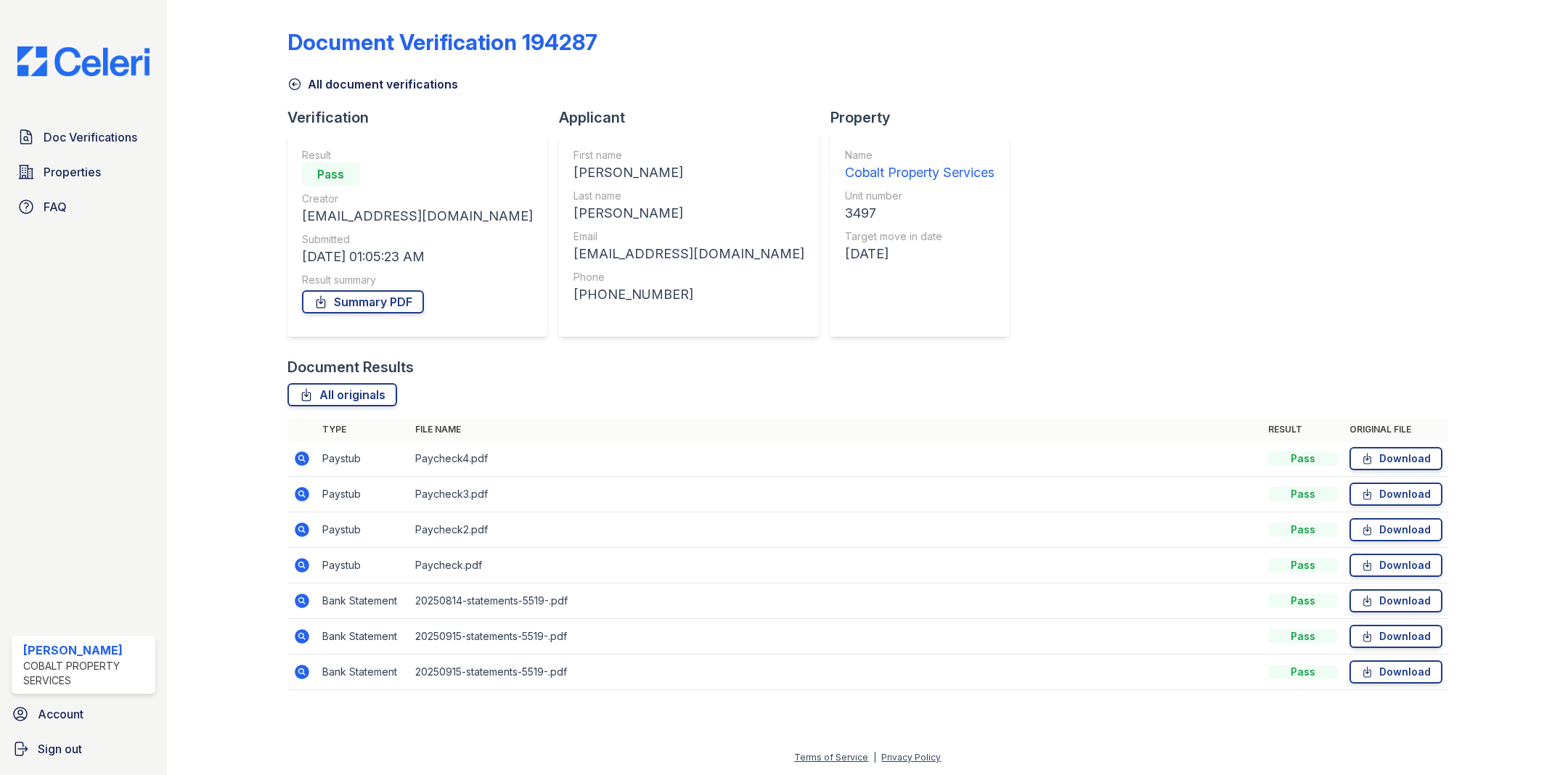
click at [302, 593] on icon at bounding box center [302, 600] width 15 height 15
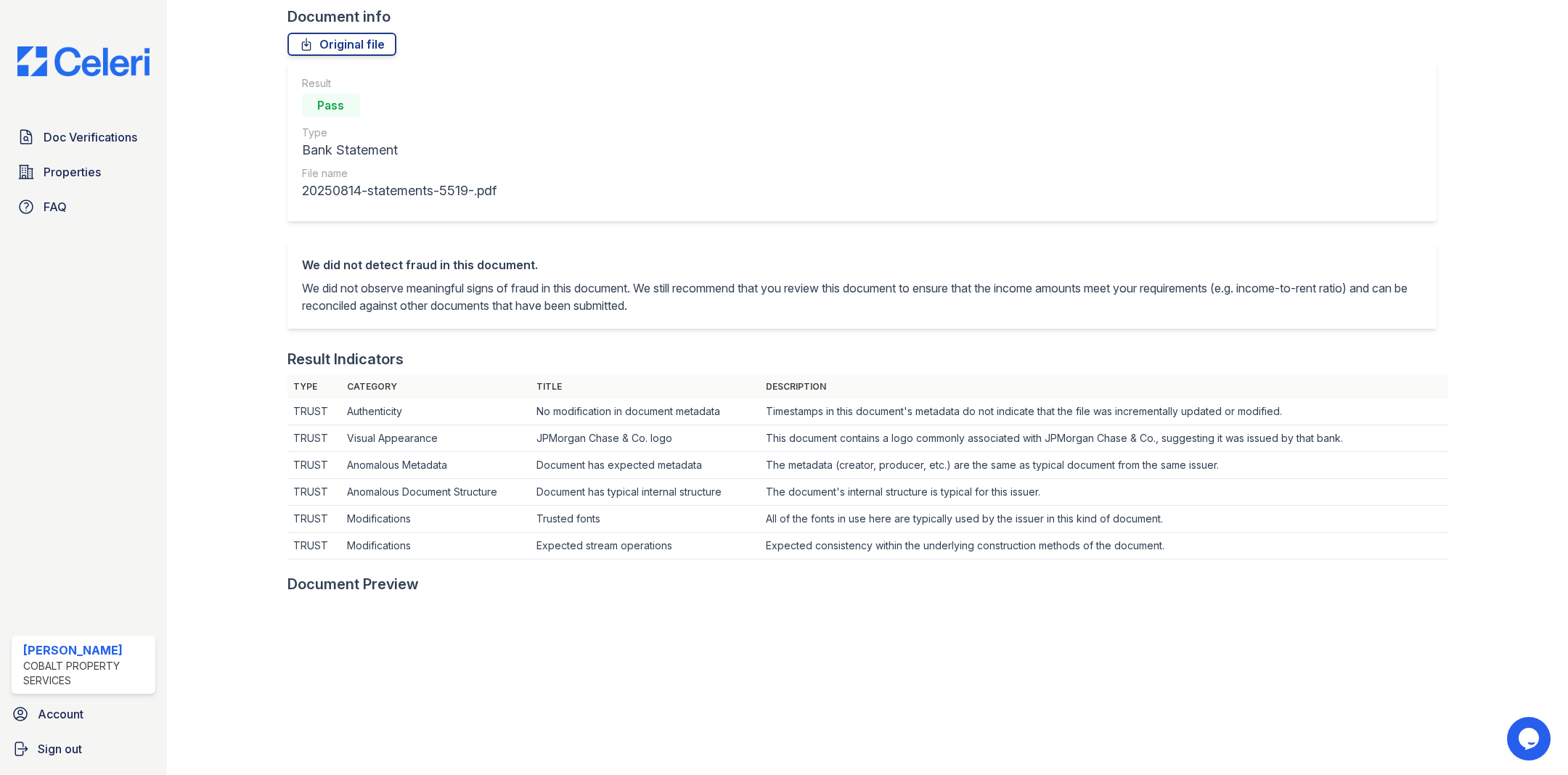
scroll to position [63, 0]
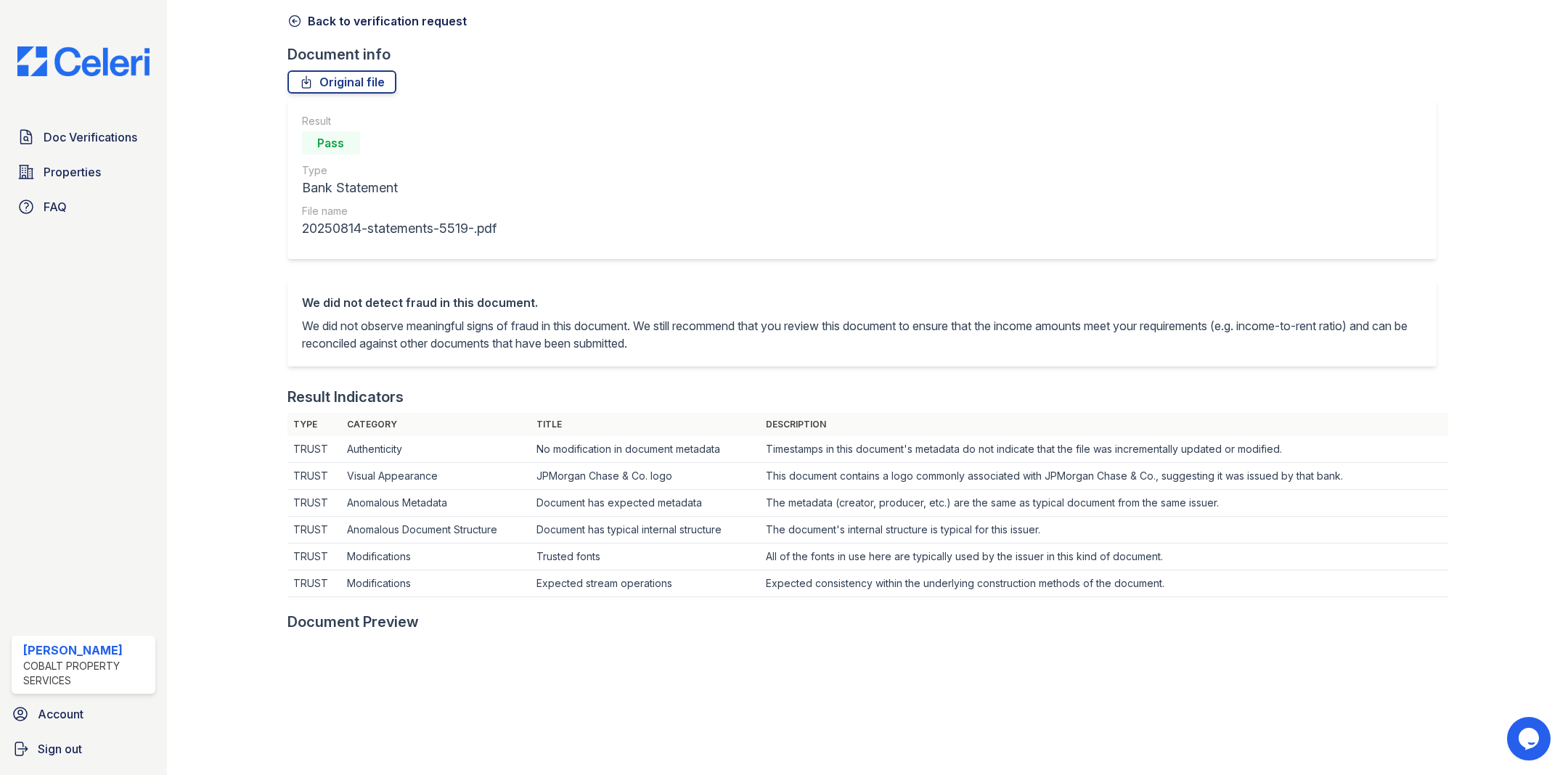
click at [298, 18] on icon at bounding box center [295, 21] width 15 height 15
